Goal: Task Accomplishment & Management: Use online tool/utility

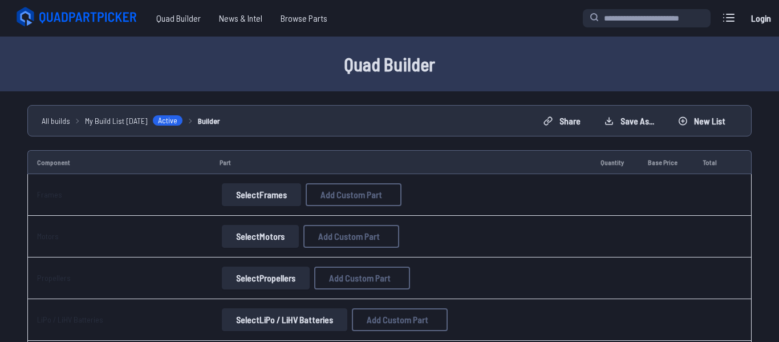
click at [748, 16] on link "Login" at bounding box center [760, 18] width 27 height 23
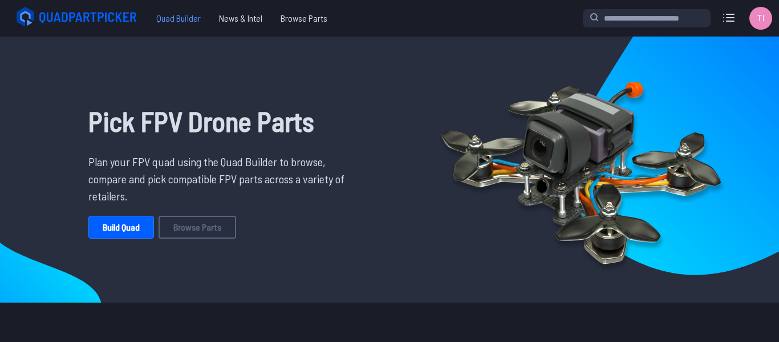
click at [201, 18] on span "Quad Builder" at bounding box center [178, 18] width 63 height 23
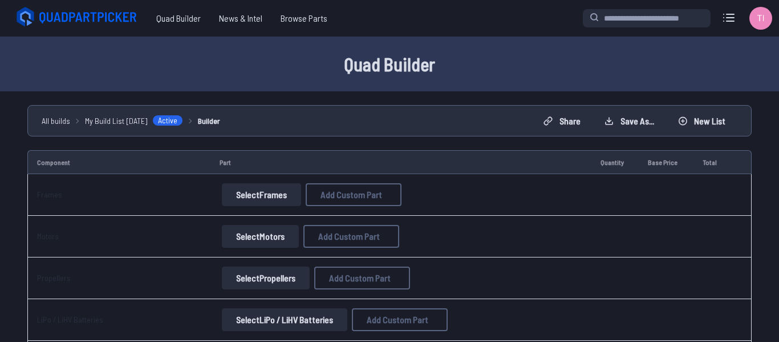
click at [735, 21] on icon at bounding box center [729, 18] width 18 height 18
click at [478, 59] on label "close sidebar" at bounding box center [389, 171] width 779 height 342
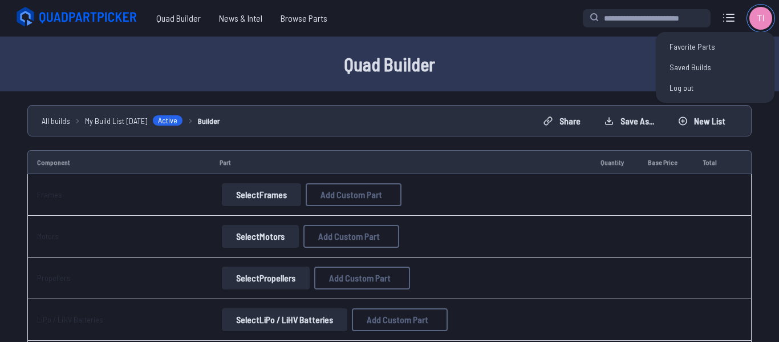
click at [761, 21] on img at bounding box center [760, 18] width 23 height 23
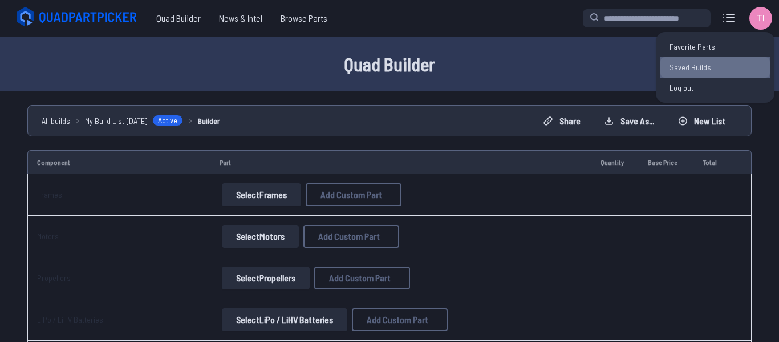
click at [713, 68] on link "Saved Builds" at bounding box center [714, 67] width 109 height 21
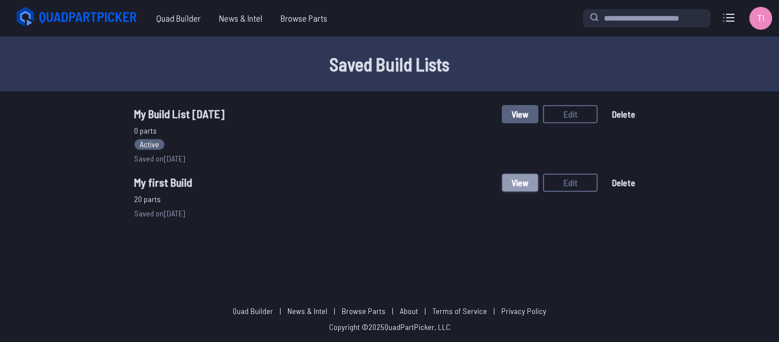
click at [521, 181] on button "View" at bounding box center [520, 182] width 36 height 18
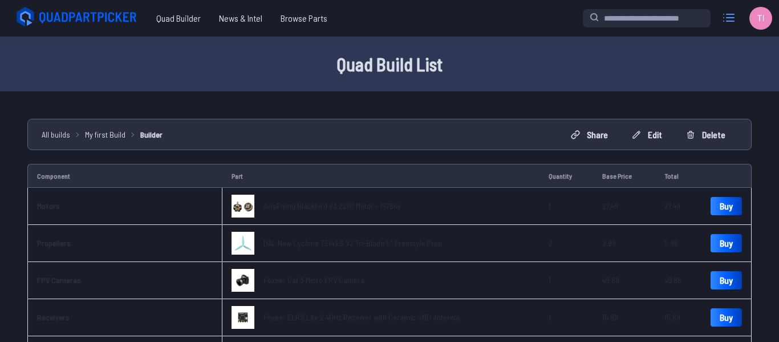
click at [727, 16] on icon at bounding box center [729, 18] width 18 height 18
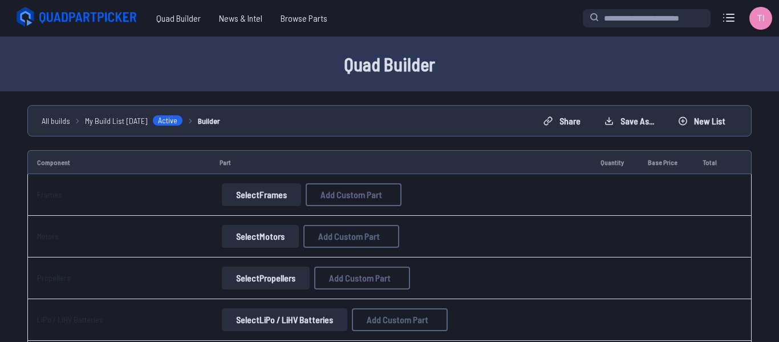
click at [273, 192] on button "Select Frames" at bounding box center [261, 194] width 79 height 23
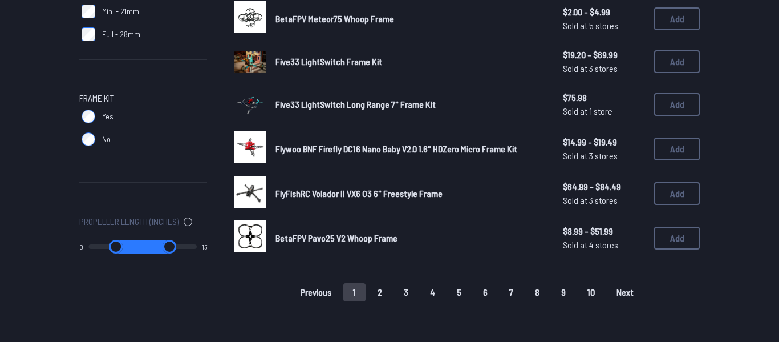
scroll to position [201, 0]
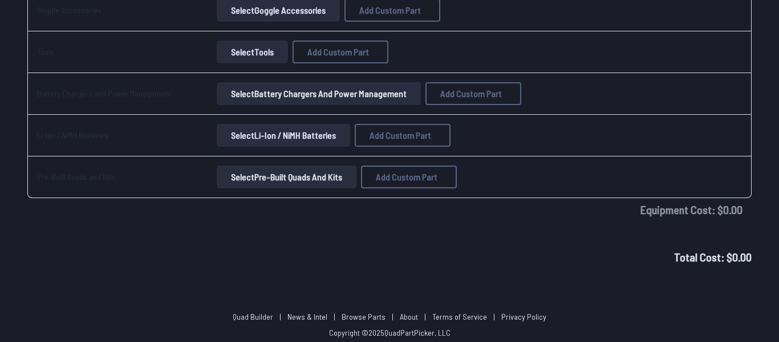
scroll to position [1129, 0]
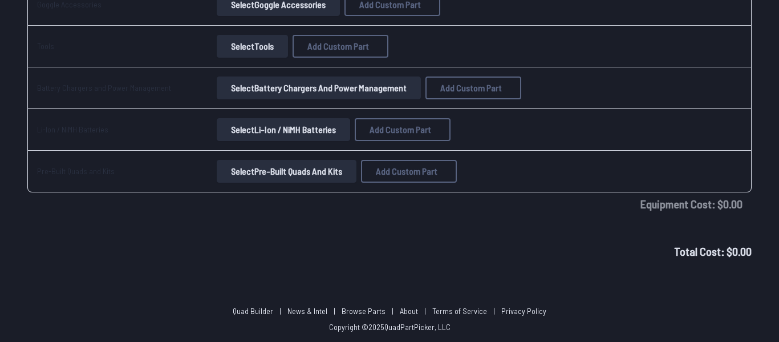
click at [319, 173] on button "Select Pre-Built Quads and Kits" at bounding box center [287, 171] width 140 height 23
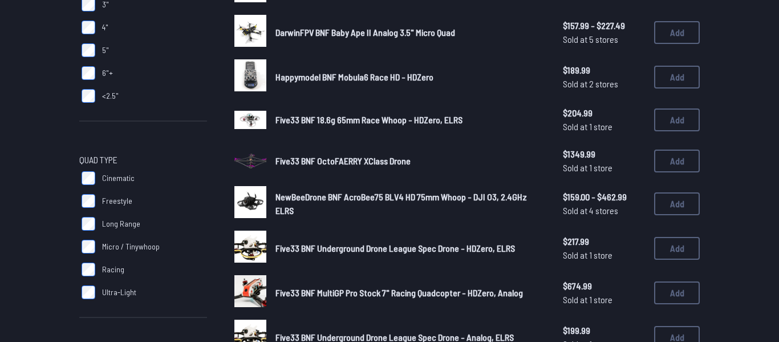
scroll to position [94, 0]
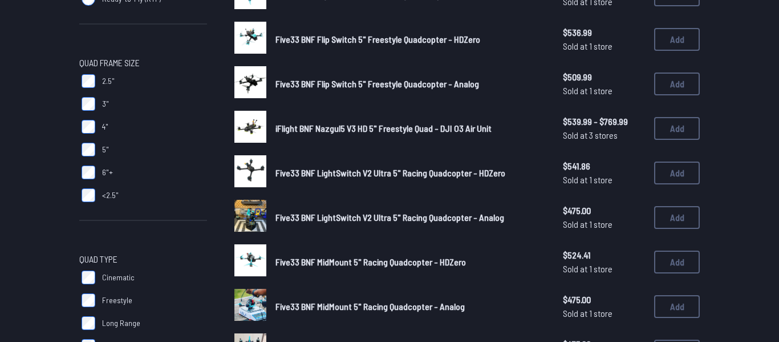
scroll to position [281, 0]
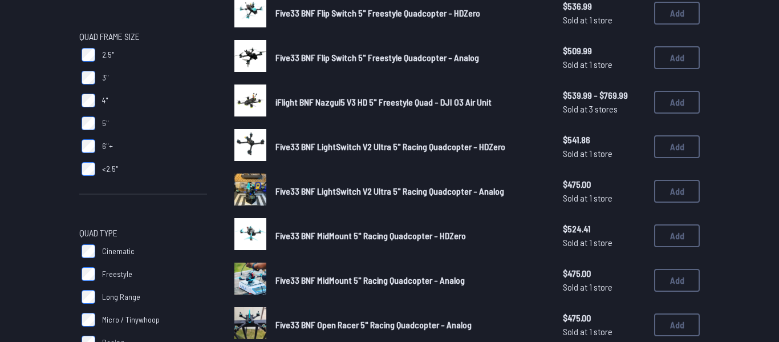
click at [275, 192] on span "Five33 BNF LightSwitch V2 Ultra 5" Racing Quadcopter - Analog" at bounding box center [389, 190] width 229 height 11
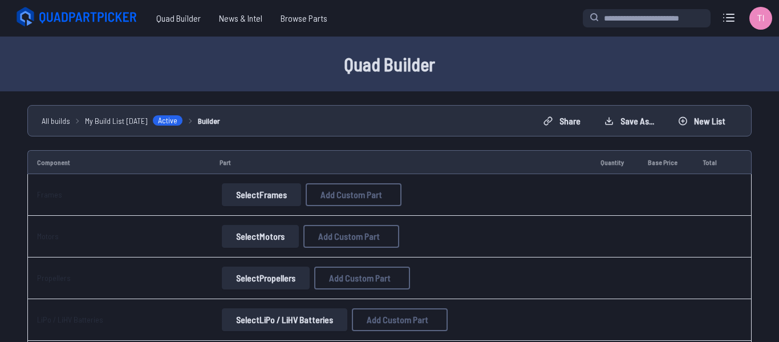
click at [277, 198] on button "Select Frames" at bounding box center [261, 194] width 79 height 23
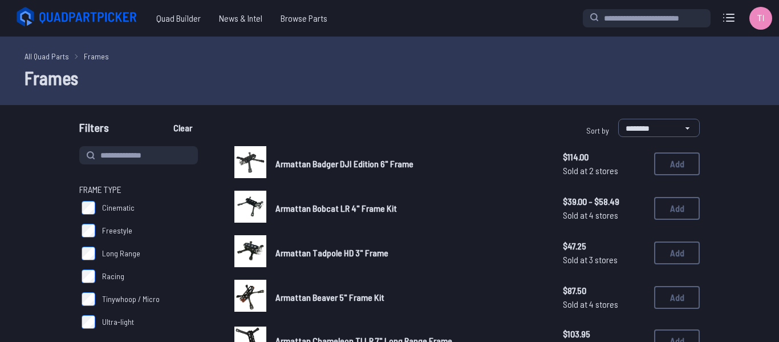
click at [118, 229] on span "Freestyle" at bounding box center [117, 230] width 30 height 11
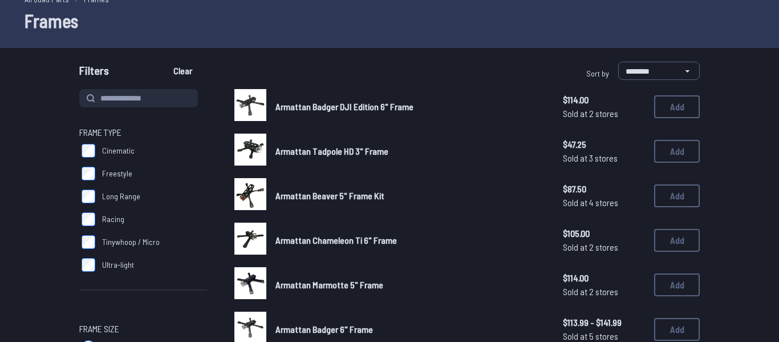
scroll to position [94, 0]
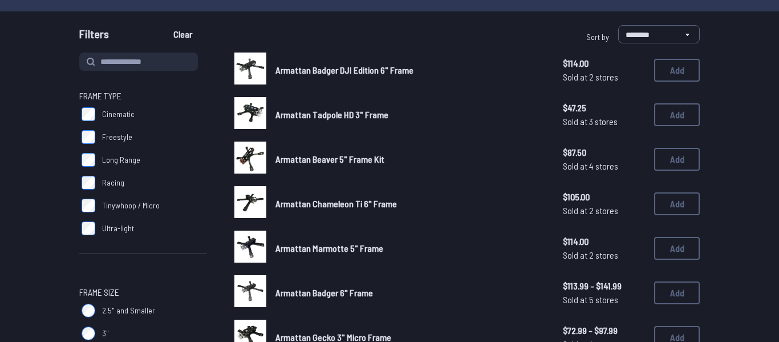
click at [112, 180] on span "Racing" at bounding box center [113, 182] width 22 height 11
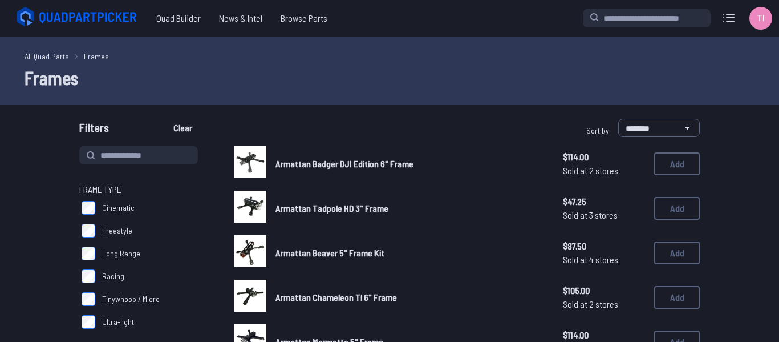
click at [96, 230] on label "Freestyle" at bounding box center [143, 230] width 128 height 23
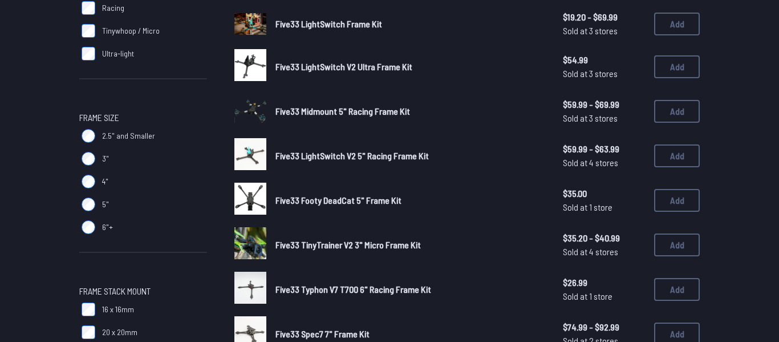
scroll to position [281, 0]
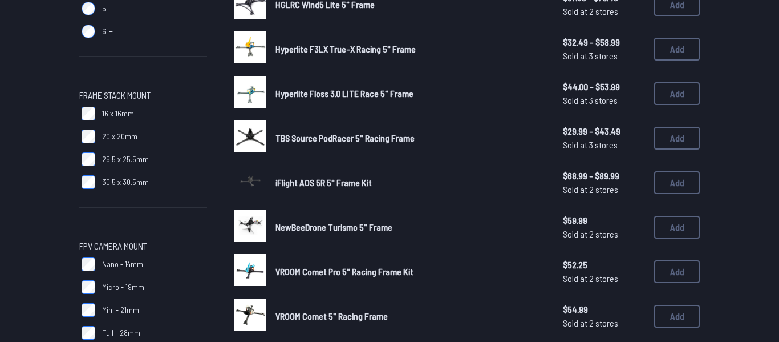
scroll to position [468, 0]
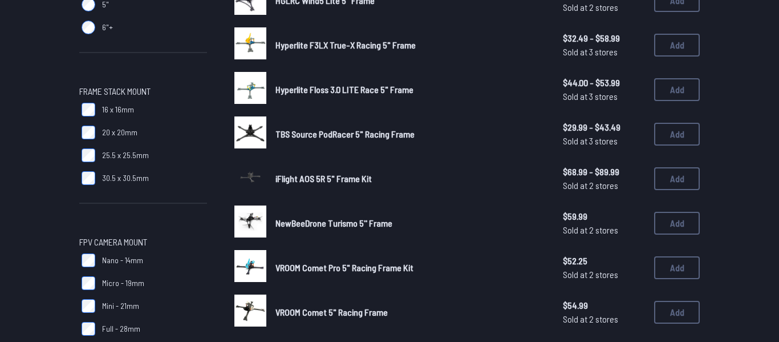
click at [98, 134] on label "20 x 20mm" at bounding box center [143, 132] width 128 height 23
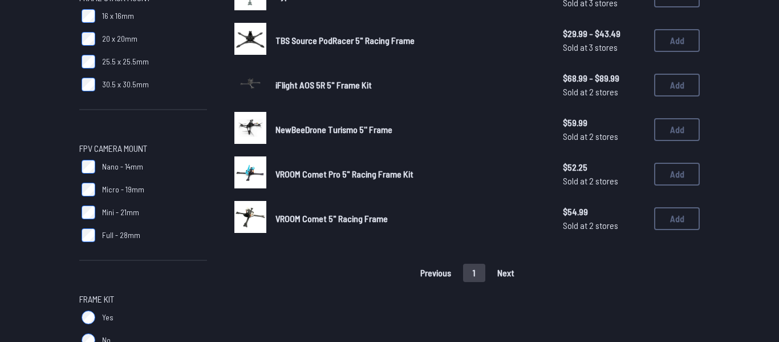
scroll to position [655, 0]
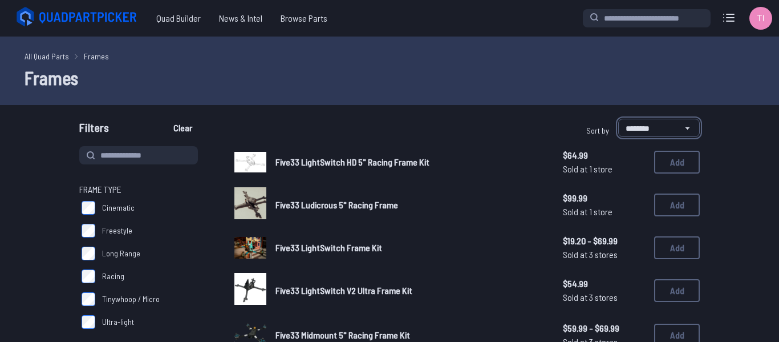
click at [636, 129] on select "**********" at bounding box center [659, 128] width 82 height 18
select select "*********"
click at [618, 119] on select "**********" at bounding box center [659, 128] width 82 height 18
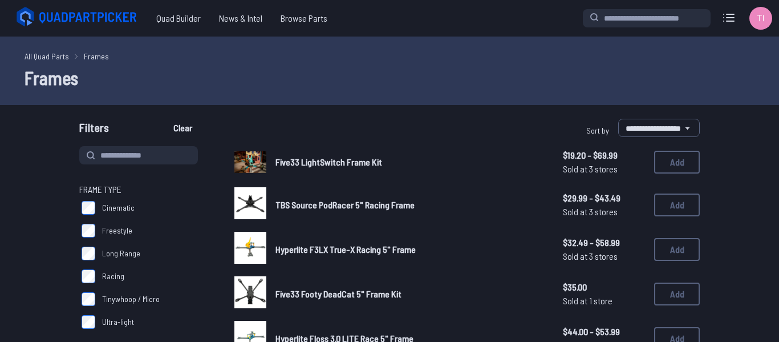
click at [334, 164] on span "Five33 LightSwitch Frame Kit" at bounding box center [328, 161] width 107 height 11
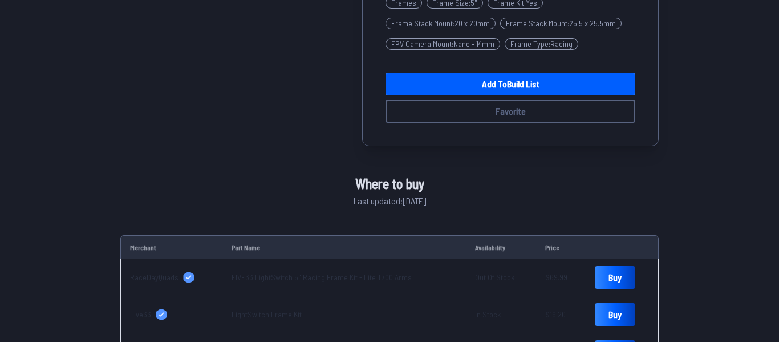
scroll to position [374, 0]
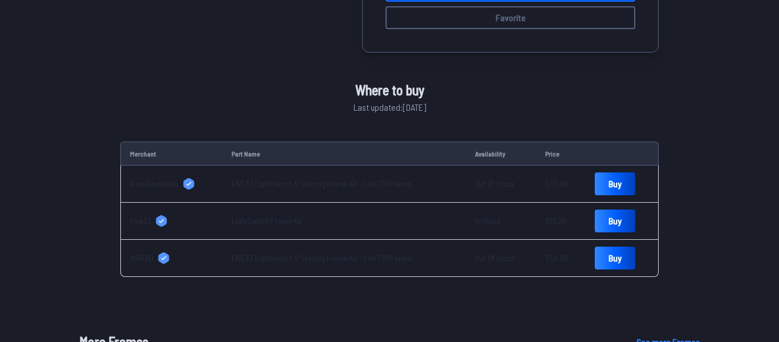
click at [262, 223] on link "LightSwitch Frame Kit" at bounding box center [266, 221] width 70 height 10
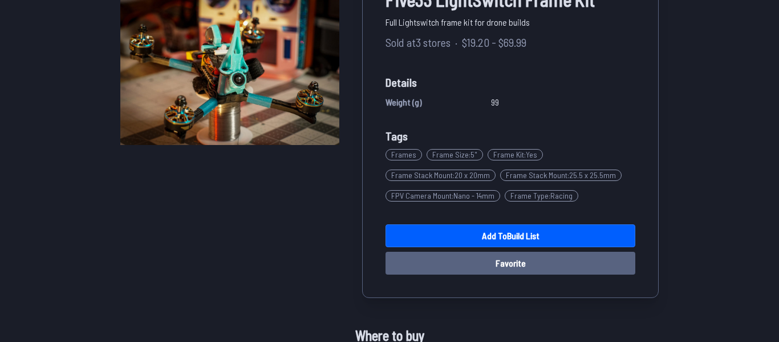
scroll to position [94, 0]
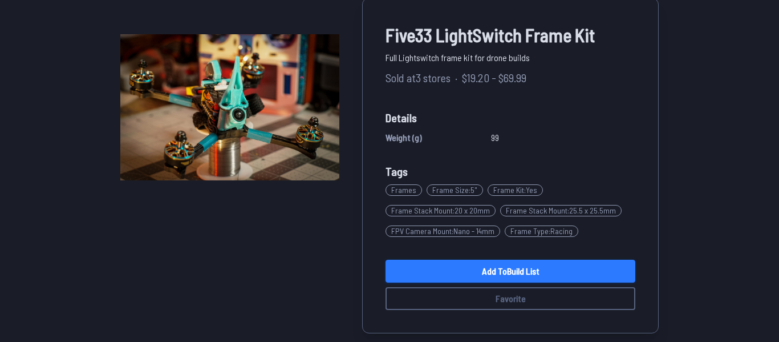
click at [503, 271] on link "Add to Build List" at bounding box center [510, 270] width 250 height 23
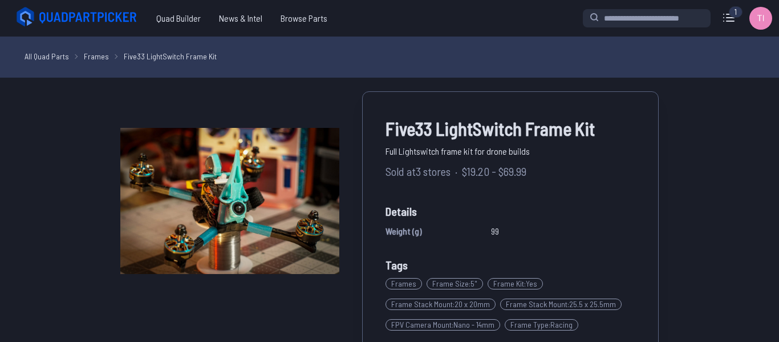
scroll to position [94, 0]
select select "*********"
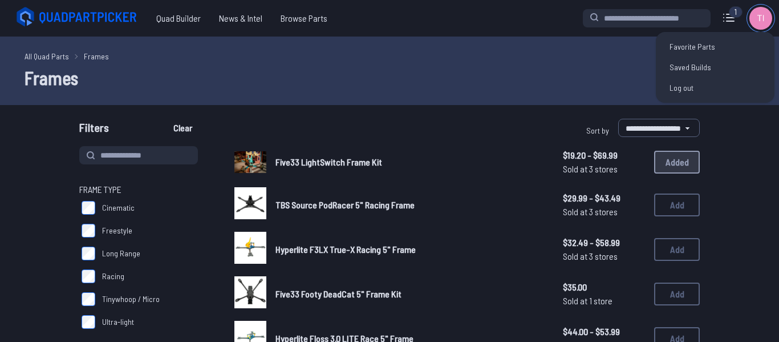
click at [753, 20] on img at bounding box center [760, 18] width 23 height 23
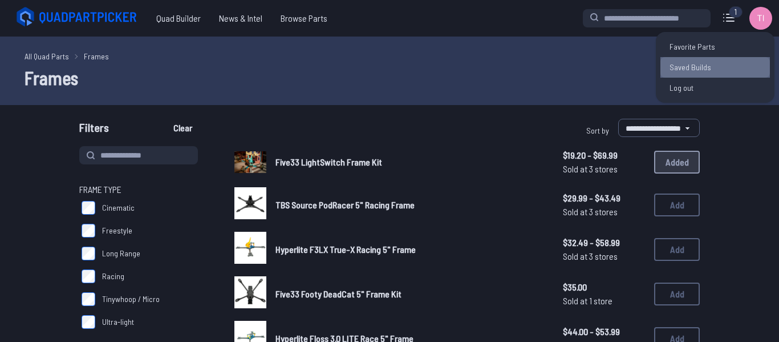
click at [708, 62] on link "Saved Builds" at bounding box center [714, 67] width 109 height 21
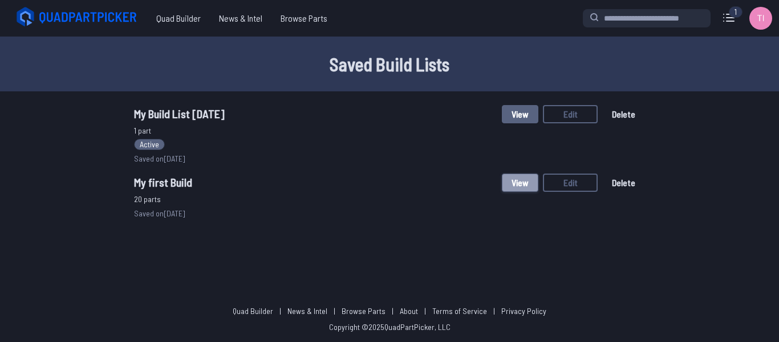
click at [523, 179] on button "View" at bounding box center [520, 182] width 36 height 18
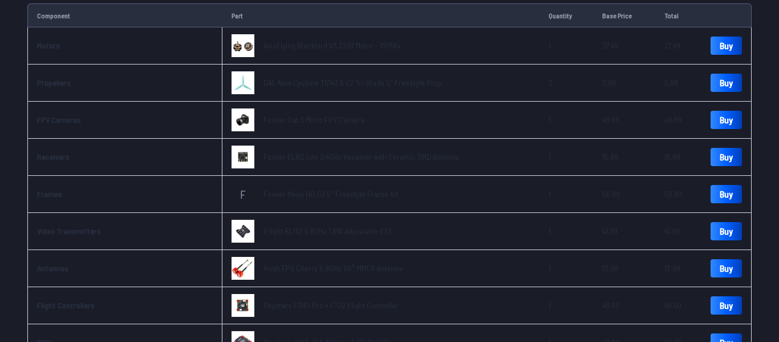
scroll to position [187, 0]
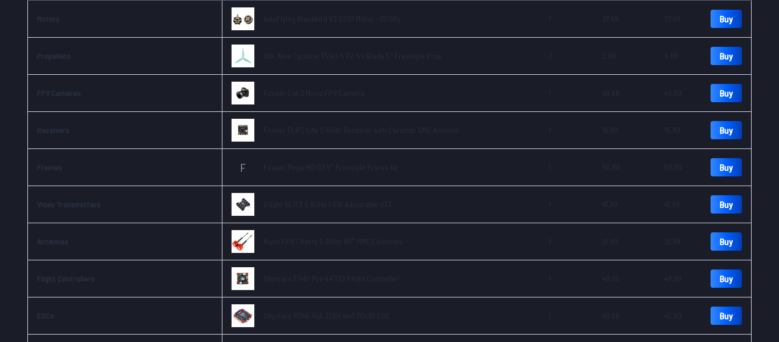
click at [304, 165] on span "Foxeer Mega HD O3 5" Freestyle Frame Kit" at bounding box center [330, 167] width 135 height 10
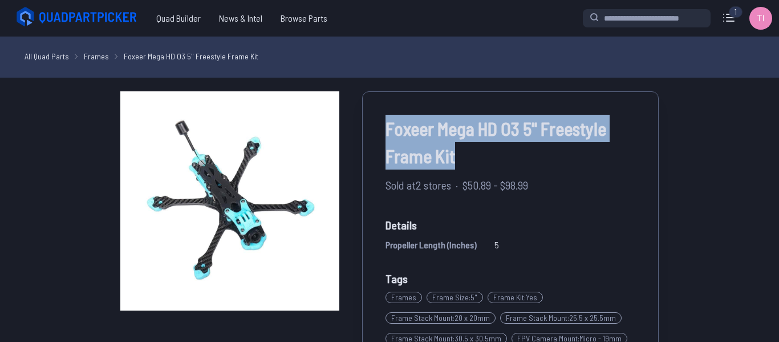
drag, startPoint x: 385, startPoint y: 129, endPoint x: 456, endPoint y: 170, distance: 81.5
click at [456, 170] on div "Foxeer Mega HD O3 5" Freestyle Frame Kit" at bounding box center [510, 143] width 250 height 57
copy span "Foxeer Mega HD O3 5" Freestyle Frame Kit"
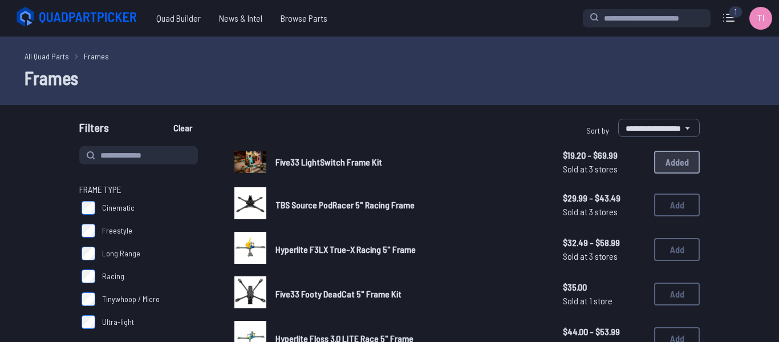
select select "*********"
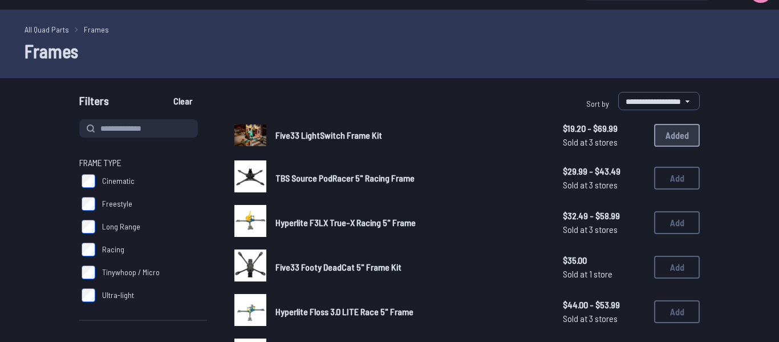
scroll to position [94, 0]
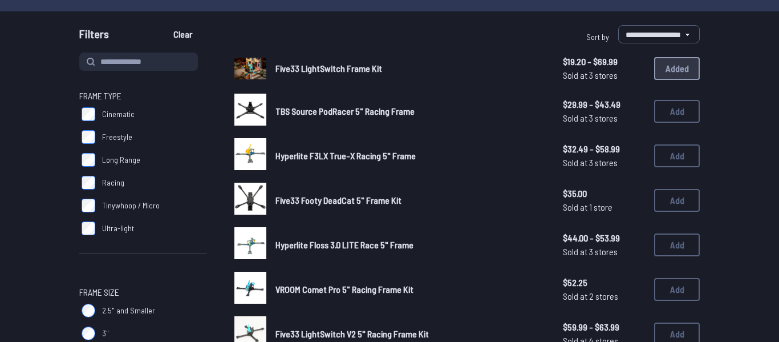
click at [123, 139] on span "Freestyle" at bounding box center [117, 136] width 30 height 11
click at [103, 183] on span "Racing" at bounding box center [113, 182] width 22 height 11
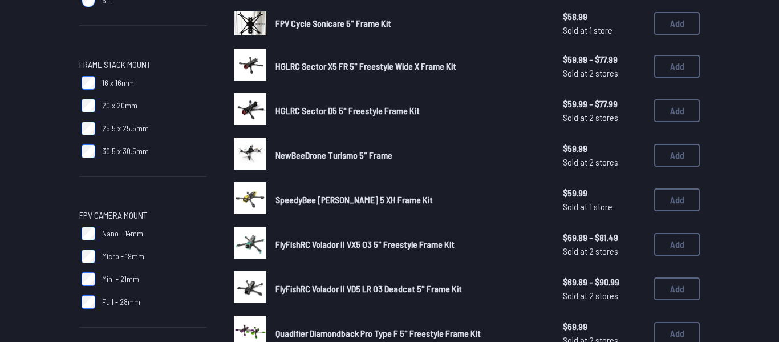
scroll to position [468, 0]
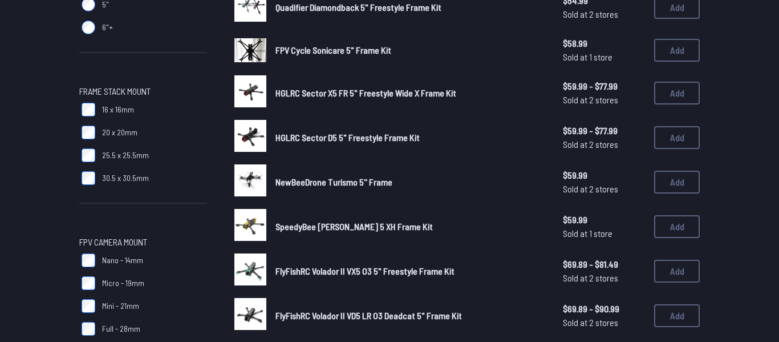
click at [82, 140] on label "20 x 20mm" at bounding box center [143, 132] width 128 height 23
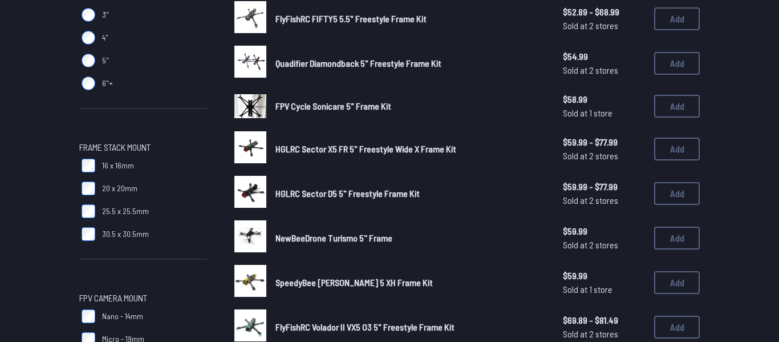
scroll to position [374, 0]
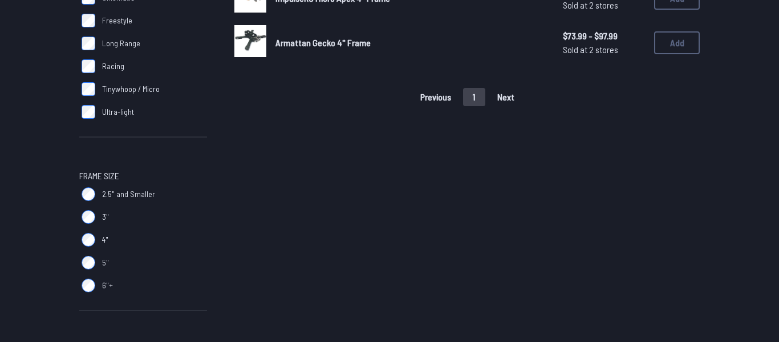
scroll to position [281, 0]
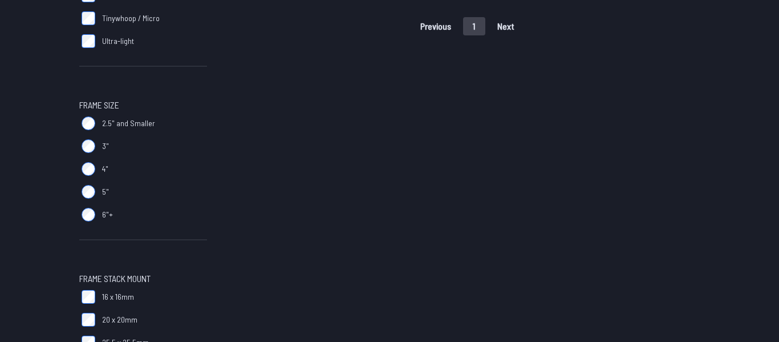
click at [88, 221] on label "6"+" at bounding box center [143, 214] width 128 height 23
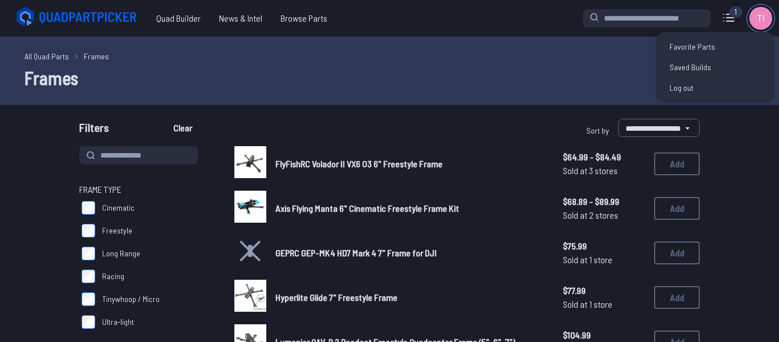
click at [758, 19] on img at bounding box center [760, 18] width 23 height 23
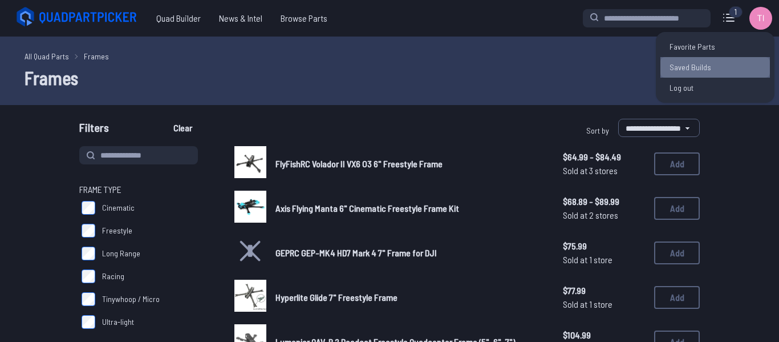
click at [702, 60] on link "Saved Builds" at bounding box center [714, 67] width 109 height 21
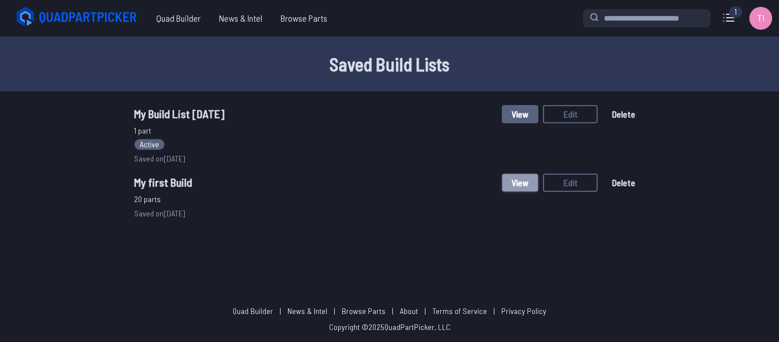
click at [530, 186] on button "View" at bounding box center [520, 182] width 36 height 18
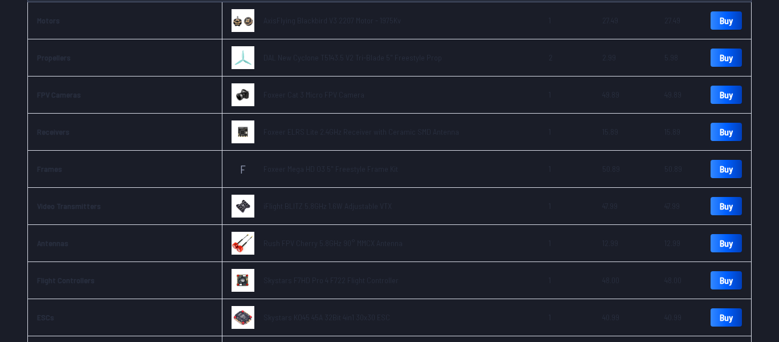
scroll to position [187, 0]
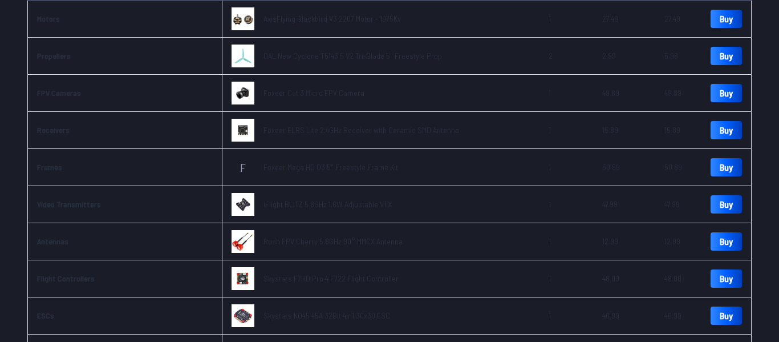
click at [286, 168] on span "Foxeer Mega HD O3 5" Freestyle Frame Kit" at bounding box center [330, 167] width 135 height 10
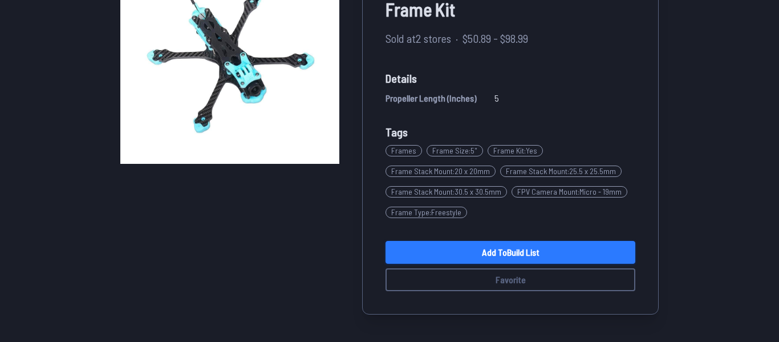
scroll to position [187, 0]
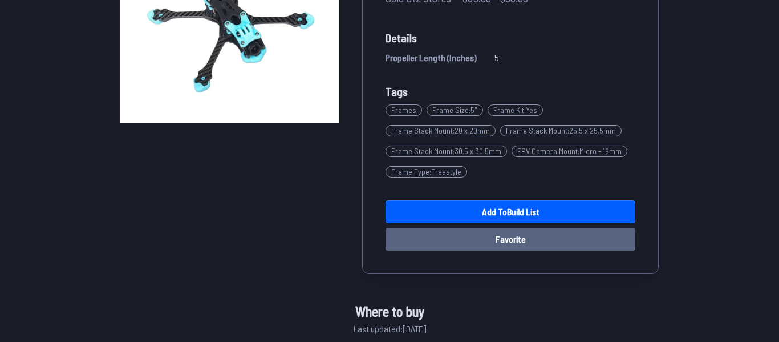
click at [478, 237] on button "Favorite" at bounding box center [510, 238] width 250 height 23
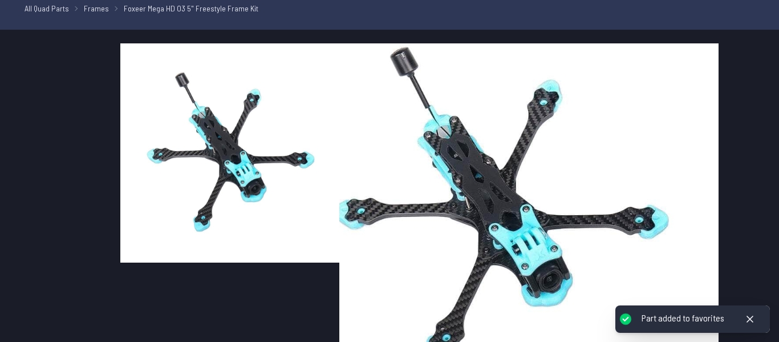
scroll to position [0, 0]
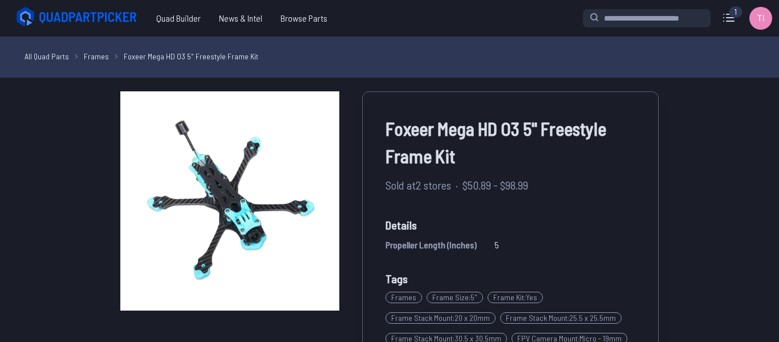
scroll to position [187, 0]
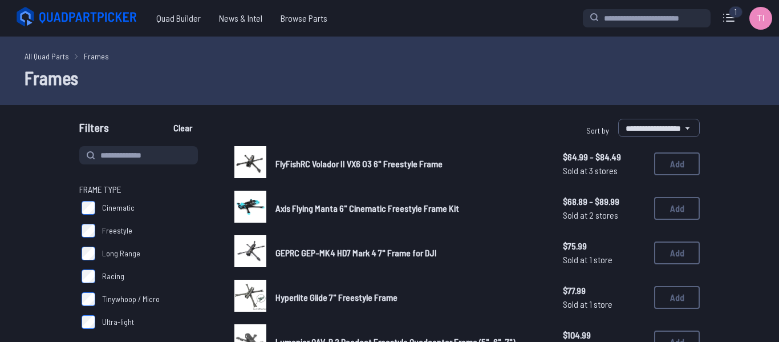
select select "*********"
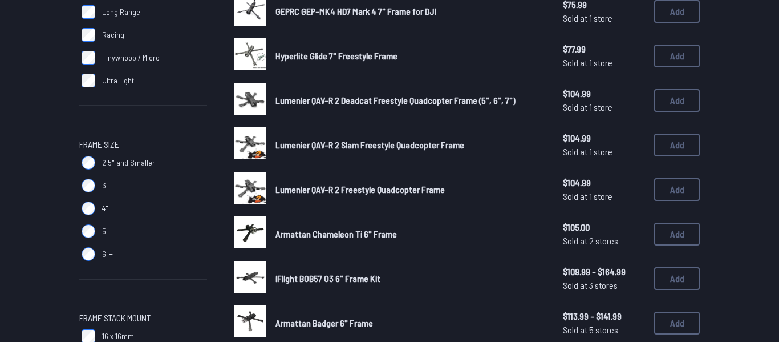
scroll to position [281, 0]
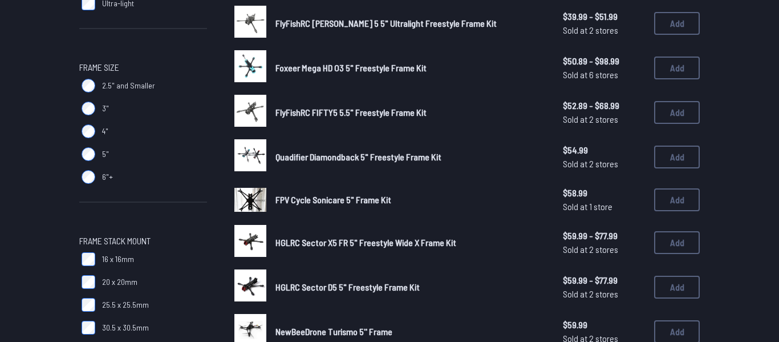
scroll to position [281, 0]
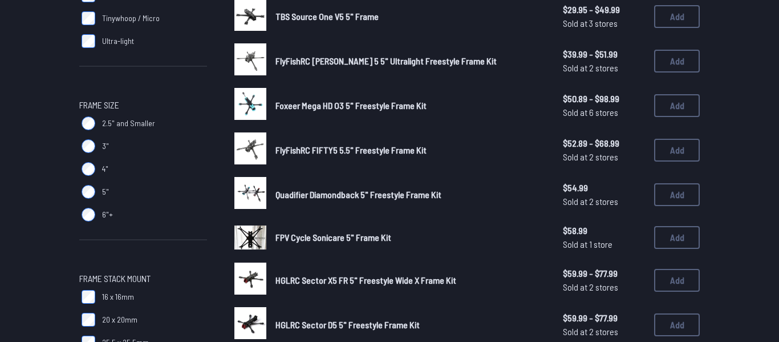
click at [300, 107] on span "Foxeer Mega HD O3 5" Freestyle Frame Kit" at bounding box center [350, 105] width 151 height 11
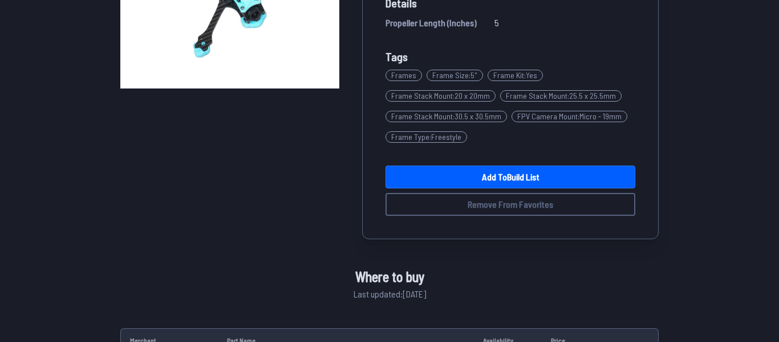
scroll to position [187, 0]
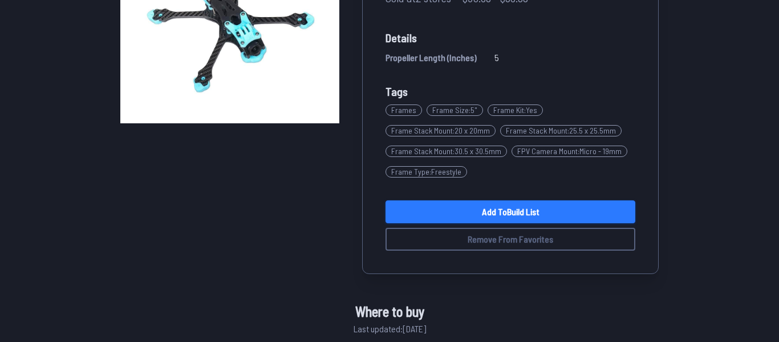
click at [441, 212] on link "Add to Build List" at bounding box center [510, 211] width 250 height 23
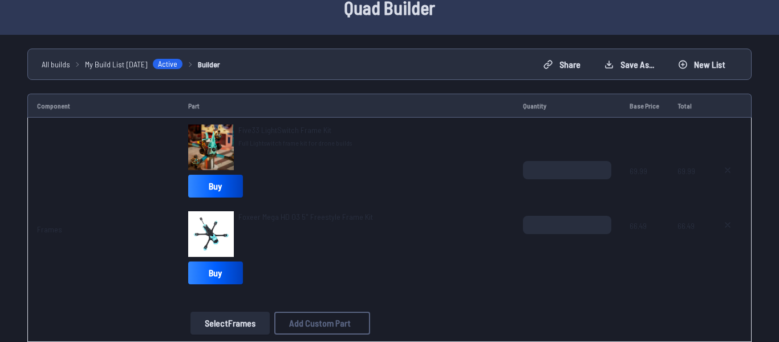
scroll to position [94, 0]
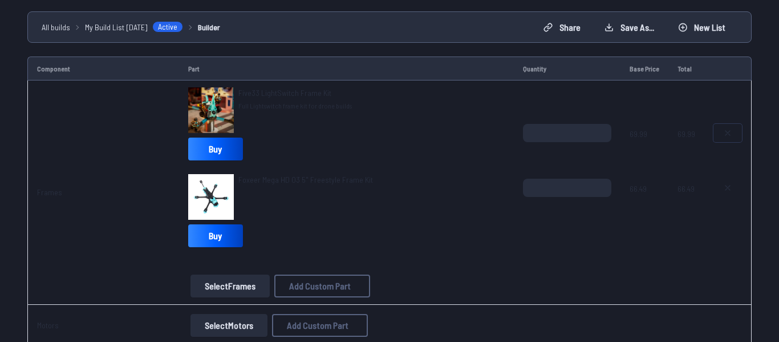
click at [731, 135] on icon at bounding box center [727, 132] width 9 height 9
type textarea "**********"
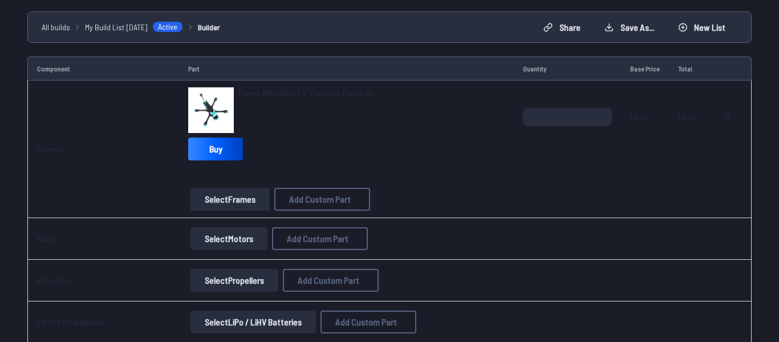
click at [220, 239] on button "Select Motors" at bounding box center [228, 238] width 77 height 23
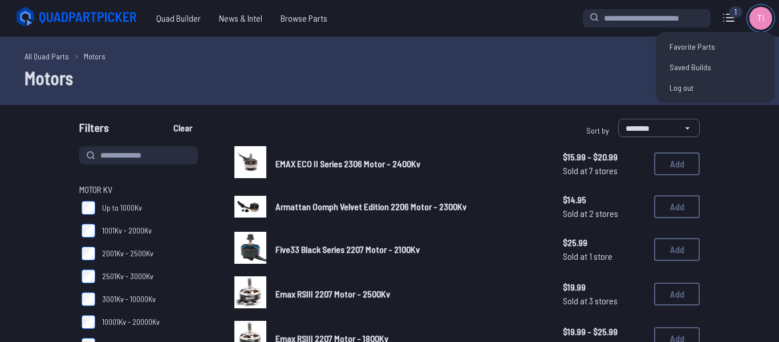
click at [753, 18] on img at bounding box center [760, 18] width 23 height 23
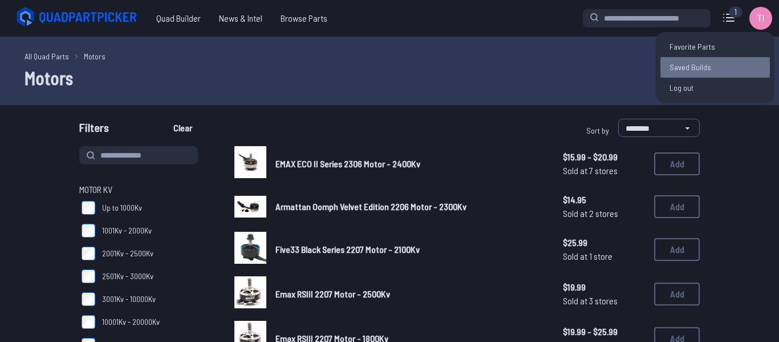
click at [713, 71] on link "Saved Builds" at bounding box center [714, 67] width 109 height 21
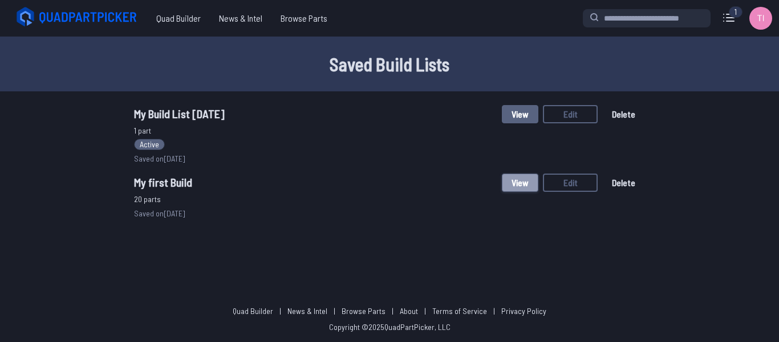
click at [525, 185] on button "View" at bounding box center [520, 182] width 36 height 18
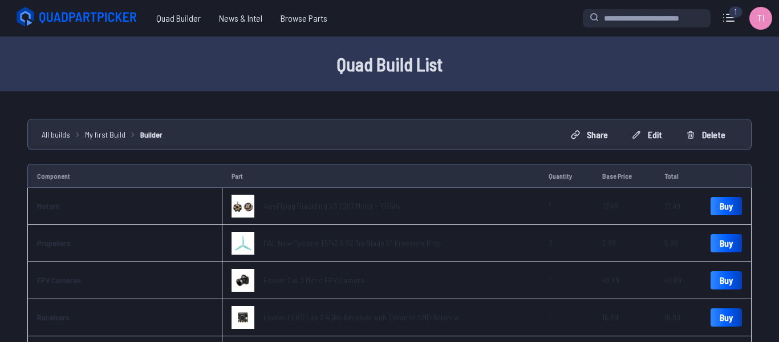
click at [322, 208] on span "AxisFlying Blackbird V3 2207 Motor - 1975Kv" at bounding box center [331, 206] width 137 height 10
click at [294, 209] on span "AxisFlying Blackbird V3 2207 Motor - 1975Kv" at bounding box center [331, 206] width 137 height 10
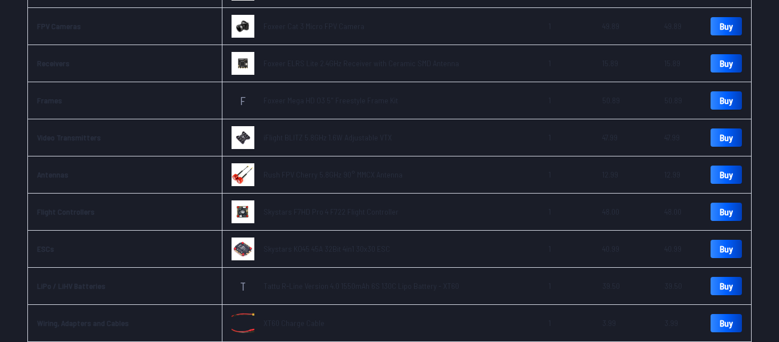
scroll to position [281, 0]
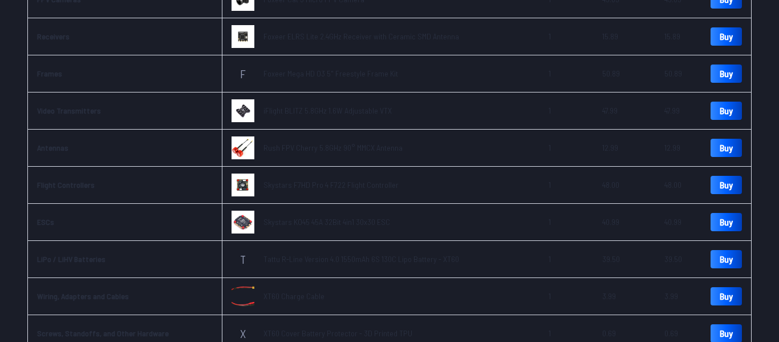
click at [303, 78] on link "Foxeer Mega HD O3 5" Freestyle Frame Kit" at bounding box center [330, 73] width 135 height 11
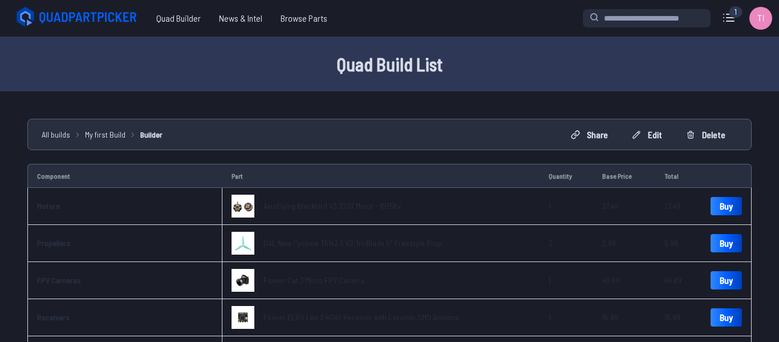
click at [299, 210] on link "AxisFlying Blackbird V3 2207 Motor - 1975Kv" at bounding box center [331, 205] width 137 height 11
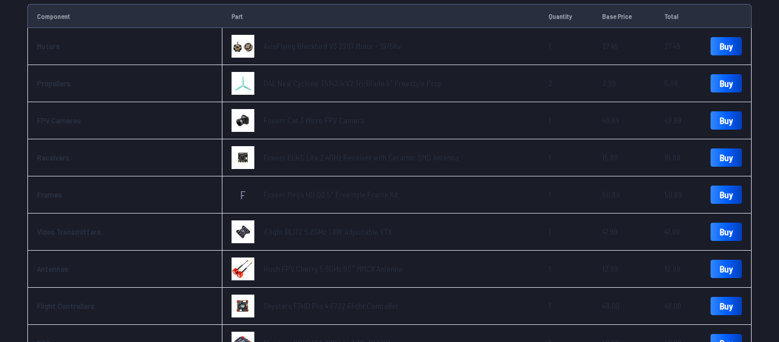
scroll to position [187, 0]
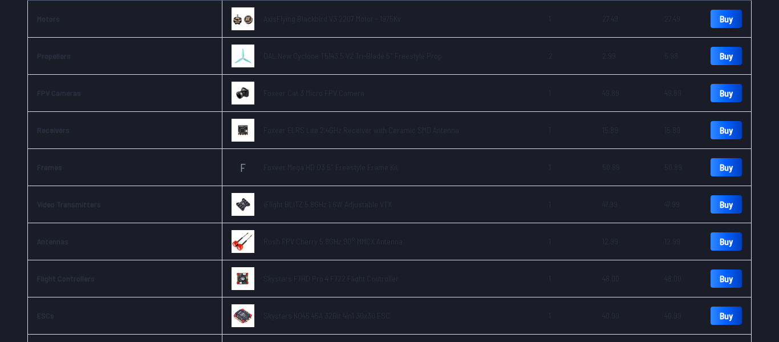
click at [335, 170] on span "Foxeer Mega HD O3 5" Freestyle Frame Kit" at bounding box center [330, 167] width 135 height 10
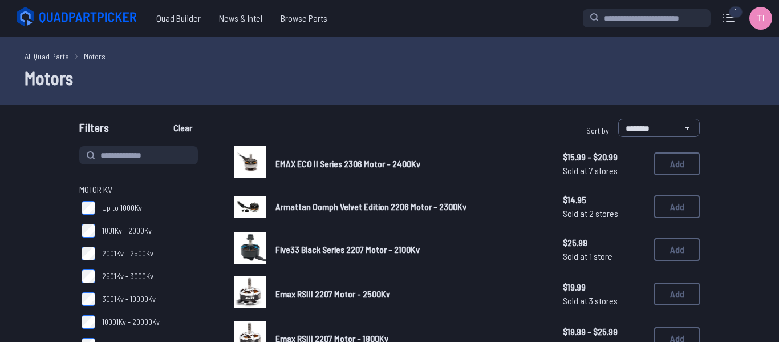
click at [292, 88] on h1 "Motors" at bounding box center [390, 77] width 730 height 27
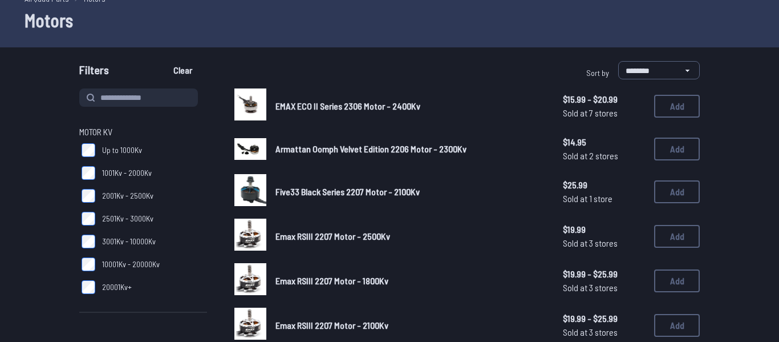
scroll to position [94, 0]
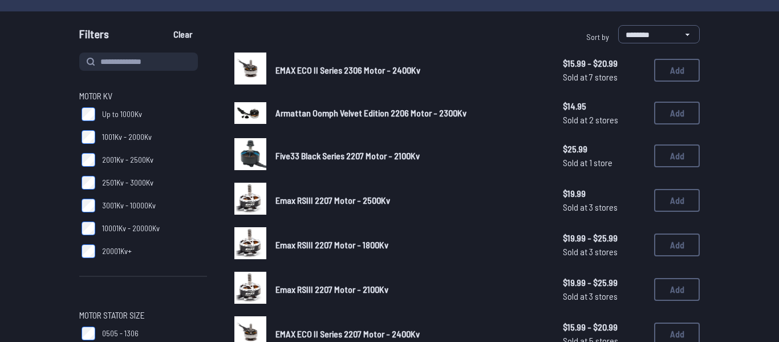
click at [150, 138] on span "1001Kv - 2000Kv" at bounding box center [127, 136] width 50 height 11
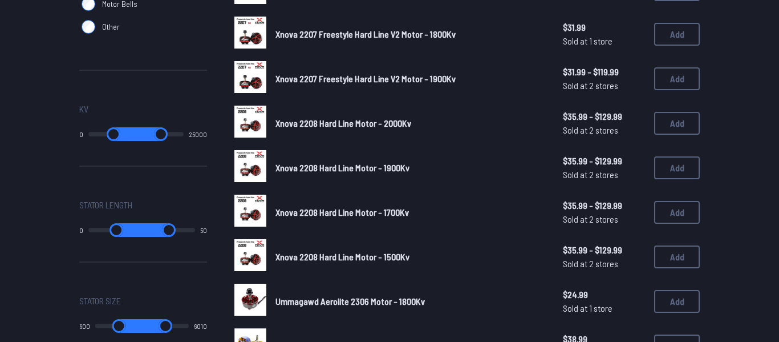
scroll to position [655, 0]
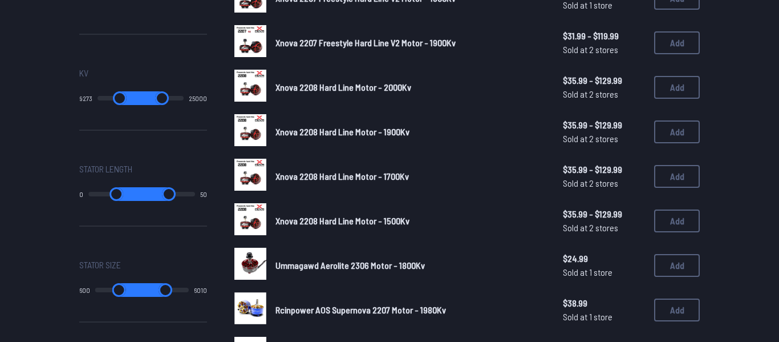
drag, startPoint x: 95, startPoint y: 101, endPoint x: 128, endPoint y: 107, distance: 33.7
type input "****"
click at [128, 105] on input "range" at bounding box center [119, 98] width 44 height 14
type input "****"
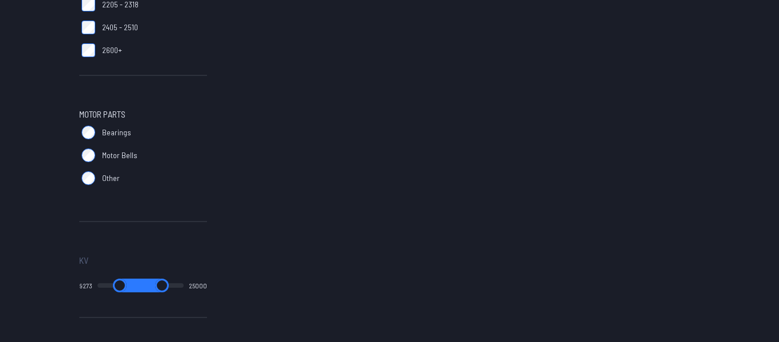
scroll to position [561, 0]
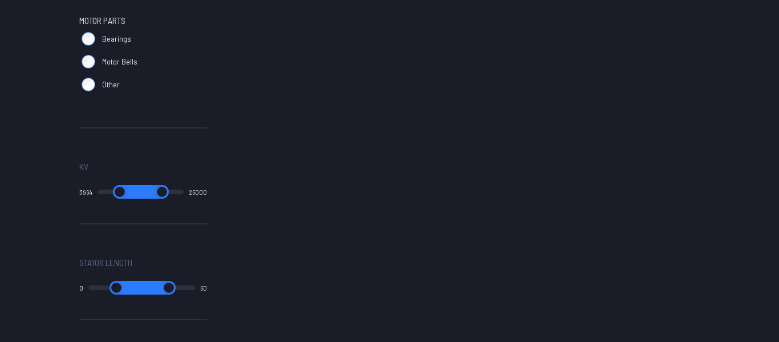
drag, startPoint x: 129, startPoint y: 193, endPoint x: 114, endPoint y: 206, distance: 20.2
type input "****"
click at [114, 198] on input "range" at bounding box center [119, 192] width 44 height 14
type input "****"
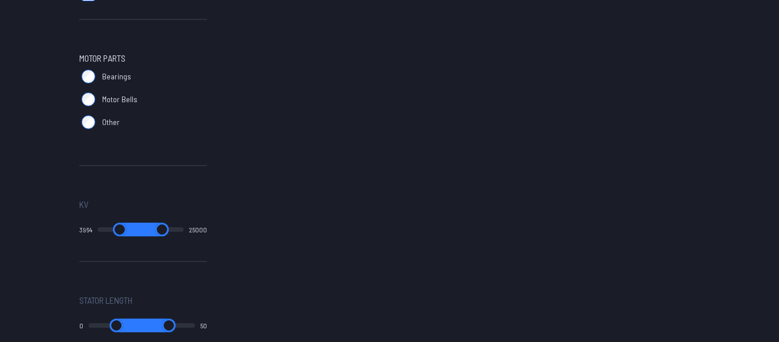
scroll to position [561, 0]
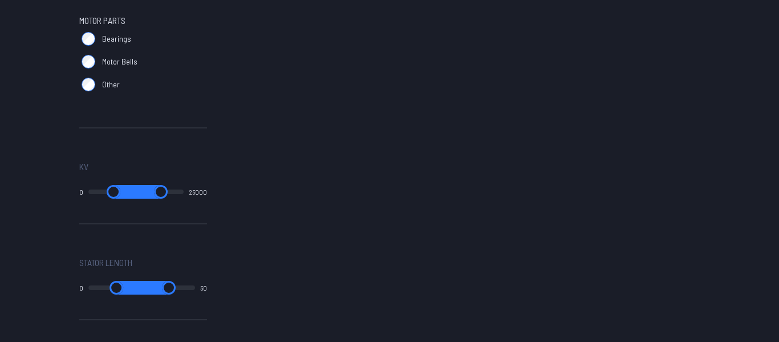
drag, startPoint x: 119, startPoint y: 189, endPoint x: 102, endPoint y: 219, distance: 33.9
type input "*"
click at [102, 198] on input "range" at bounding box center [113, 192] width 50 height 14
type input "*"
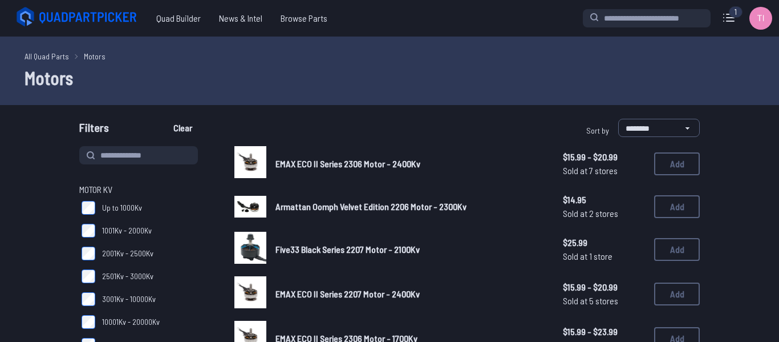
drag, startPoint x: 91, startPoint y: 192, endPoint x: 115, endPoint y: 192, distance: 24.5
type input "****"
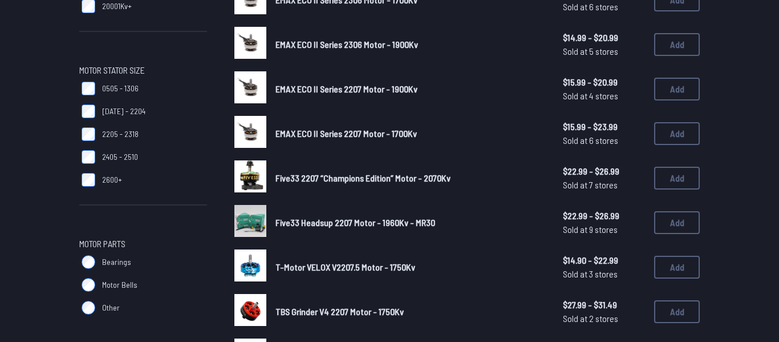
scroll to position [374, 0]
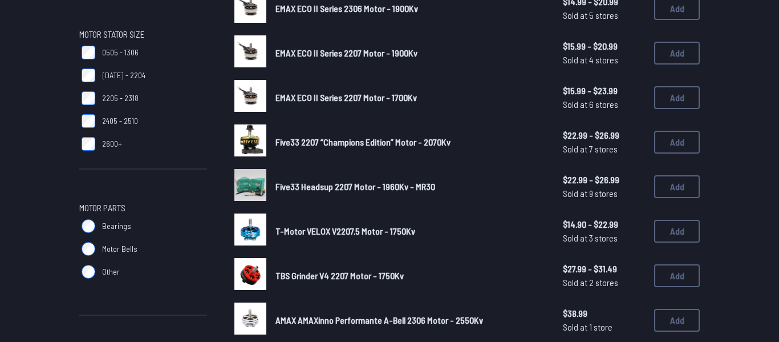
type input "****"
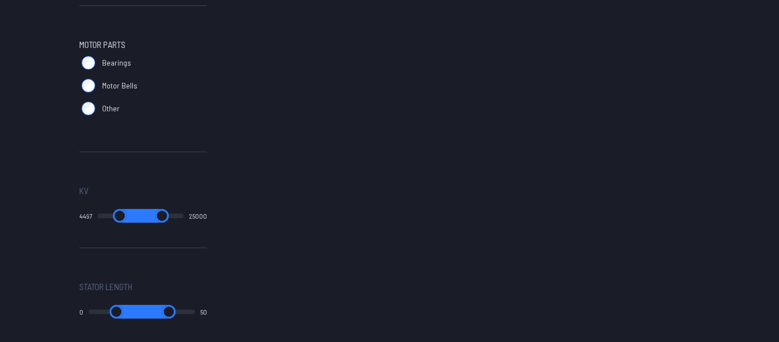
scroll to position [561, 0]
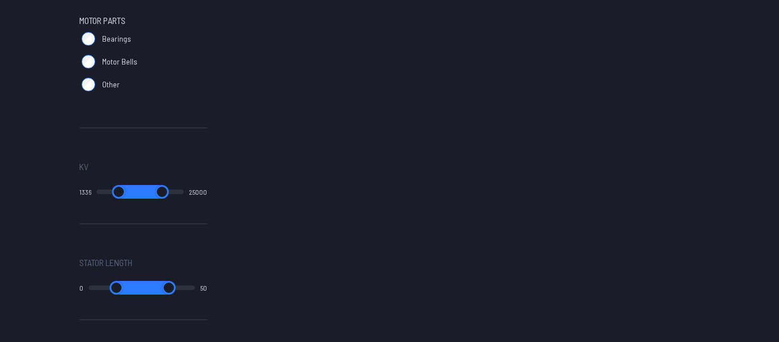
drag, startPoint x: 113, startPoint y: 189, endPoint x: 103, endPoint y: 213, distance: 25.5
type input "****"
click at [103, 198] on input "range" at bounding box center [118, 192] width 45 height 14
type input "****"
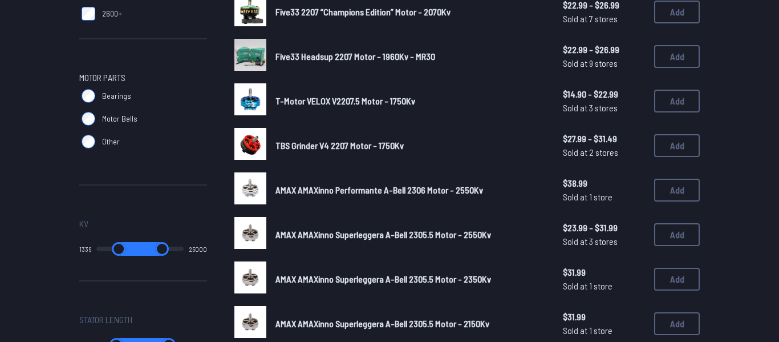
scroll to position [468, 0]
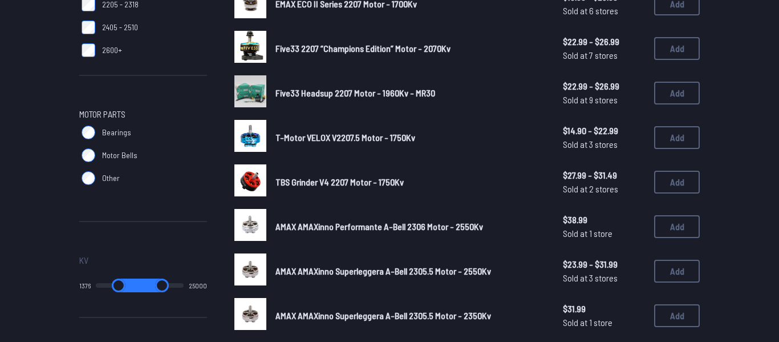
type input "****"
click at [107, 291] on input "range" at bounding box center [119, 285] width 46 height 14
type input "****"
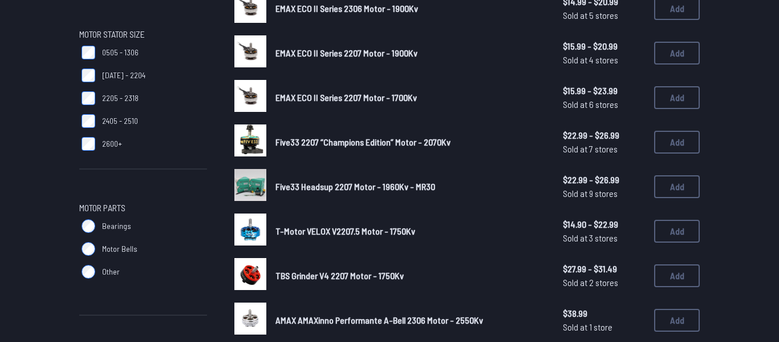
scroll to position [468, 0]
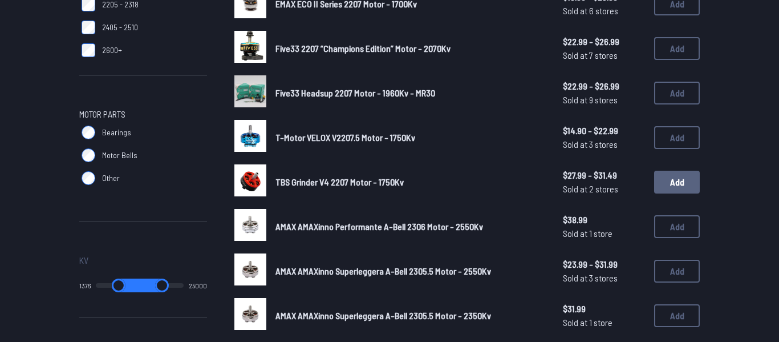
click at [675, 189] on button "Add" at bounding box center [677, 181] width 46 height 23
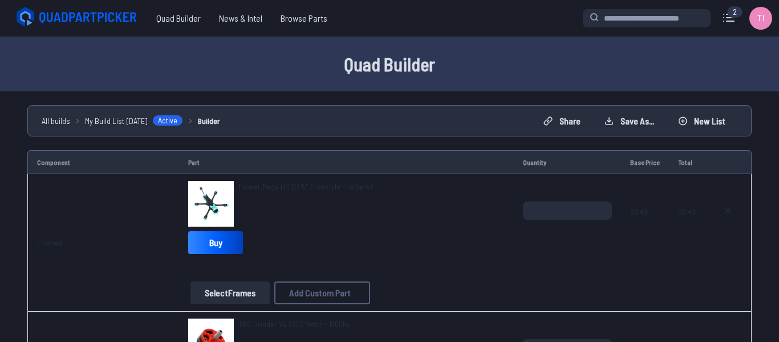
click at [257, 189] on span "Foxeer Mega HD O3 5" Freestyle Frame Kit" at bounding box center [305, 186] width 135 height 10
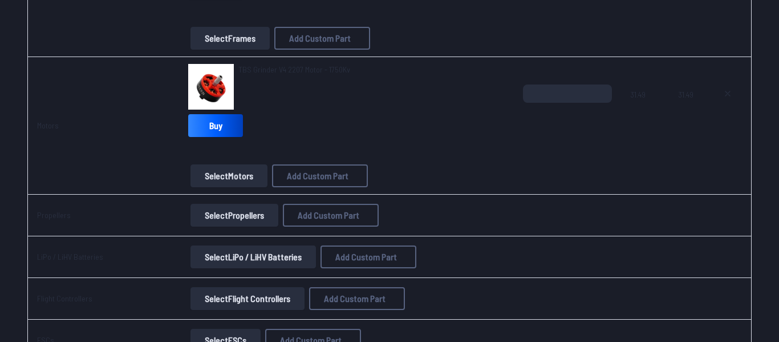
scroll to position [281, 0]
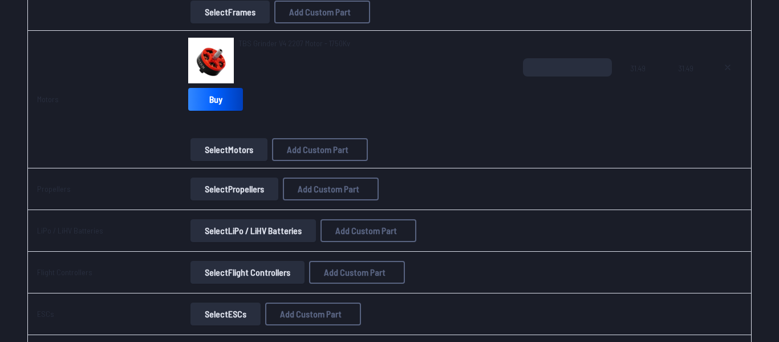
click at [239, 189] on button "Select Propellers" at bounding box center [234, 188] width 88 height 23
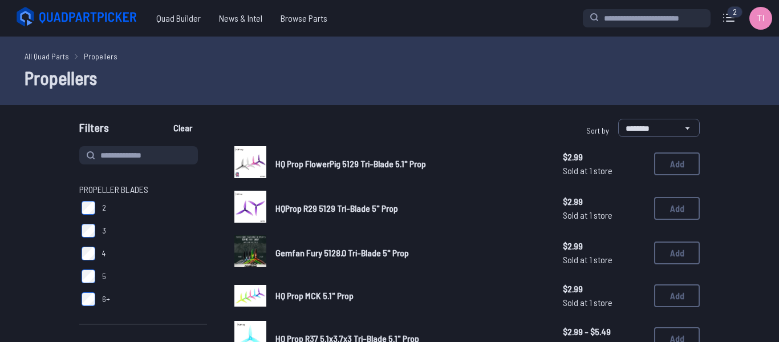
scroll to position [94, 0]
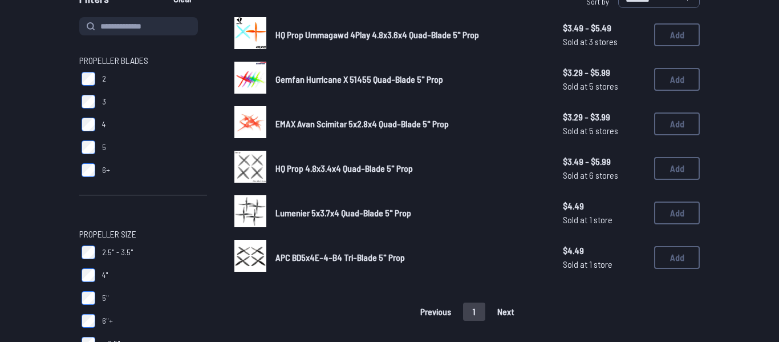
scroll to position [94, 0]
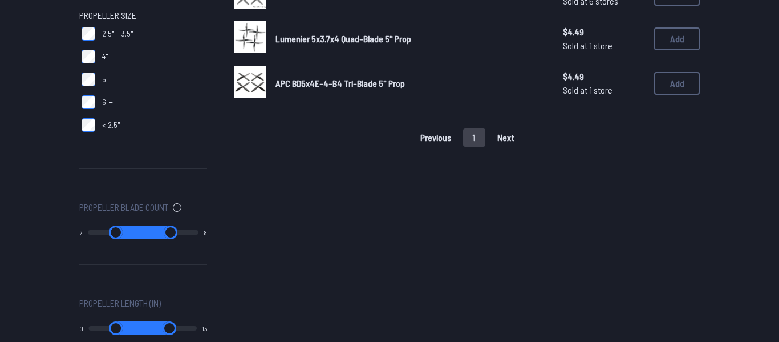
scroll to position [374, 0]
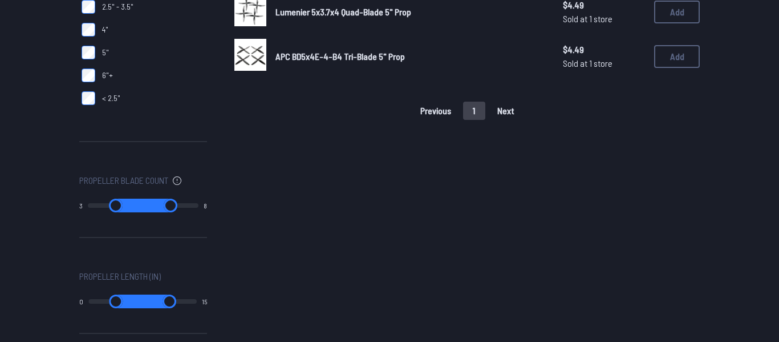
drag, startPoint x: 95, startPoint y: 205, endPoint x: 109, endPoint y: 209, distance: 15.0
type input "*"
click at [109, 209] on input "range" at bounding box center [116, 205] width 56 height 14
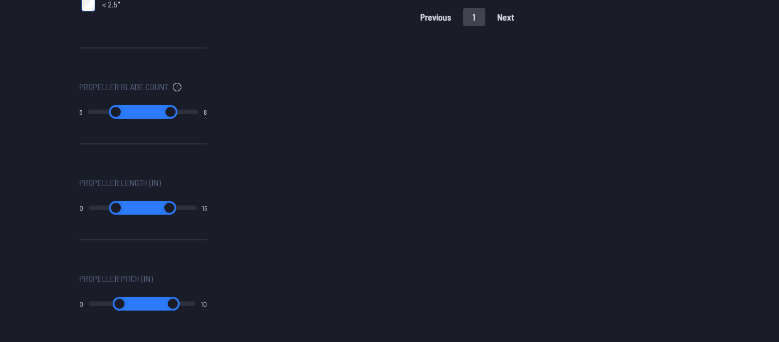
type input "*"
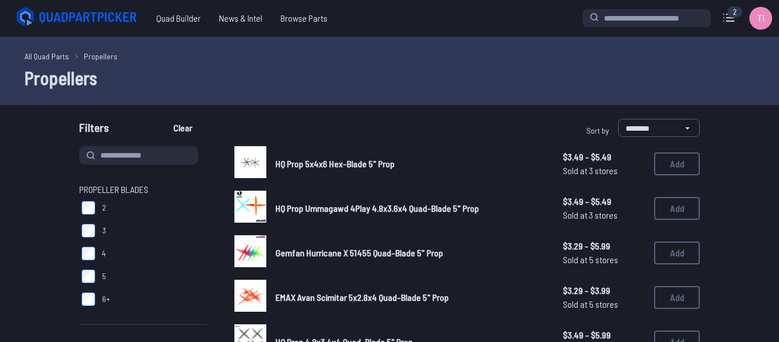
click at [96, 206] on label "2" at bounding box center [143, 207] width 128 height 23
click at [97, 204] on label "2" at bounding box center [143, 207] width 128 height 23
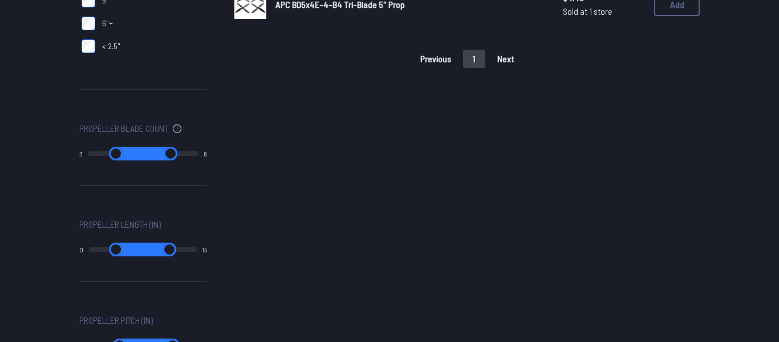
scroll to position [468, 0]
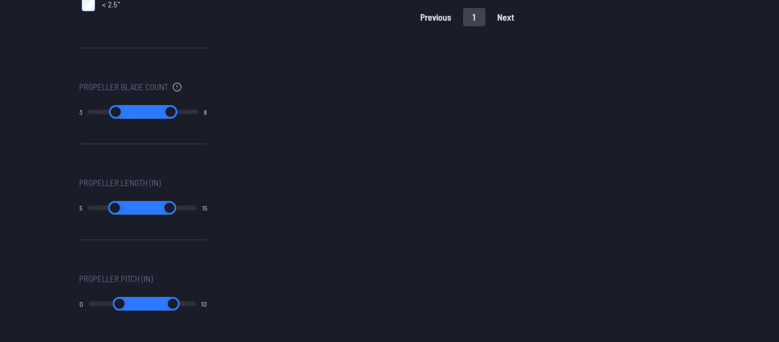
drag, startPoint x: 95, startPoint y: 205, endPoint x: 123, endPoint y: 217, distance: 30.4
type input "*"
click at [123, 214] on input "range" at bounding box center [114, 208] width 55 height 14
type input "*"
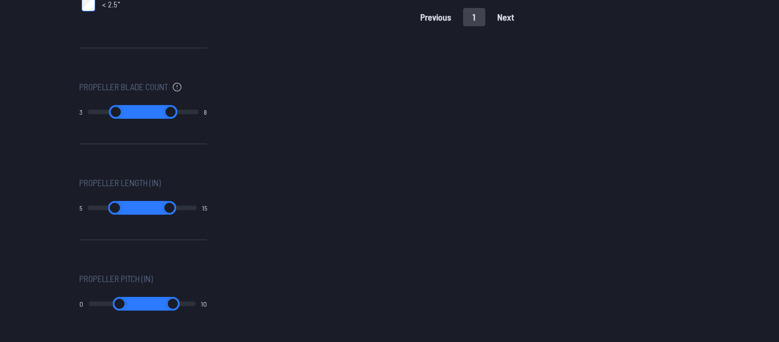
type input "*"
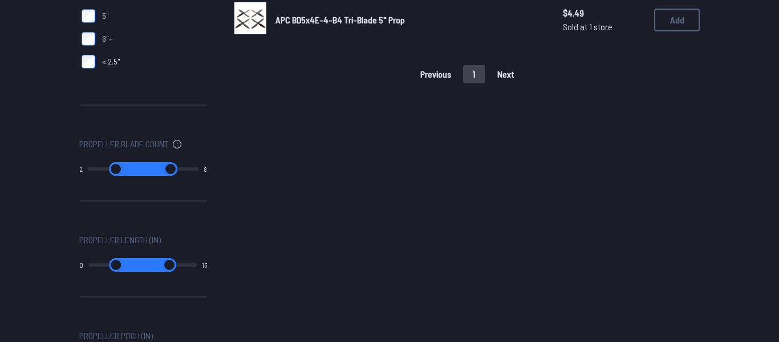
scroll to position [374, 0]
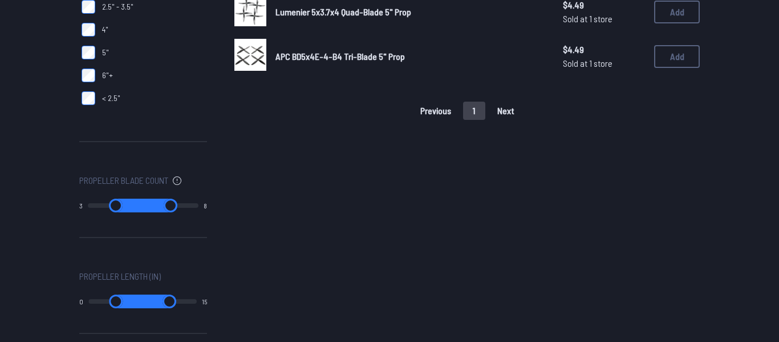
drag, startPoint x: 97, startPoint y: 205, endPoint x: 107, endPoint y: 206, distance: 9.8
type input "*"
click at [107, 206] on input "range" at bounding box center [116, 205] width 56 height 14
type input "*"
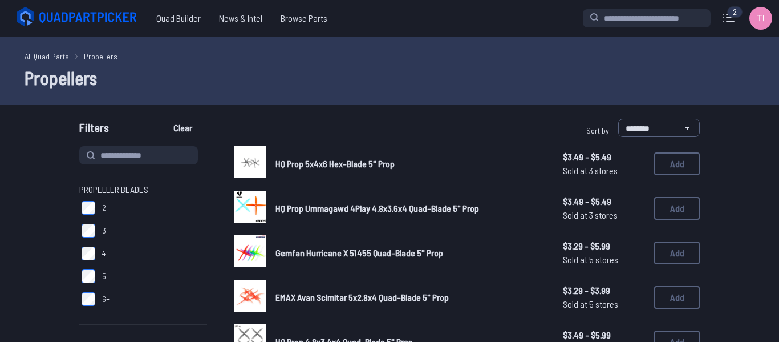
type input "*"
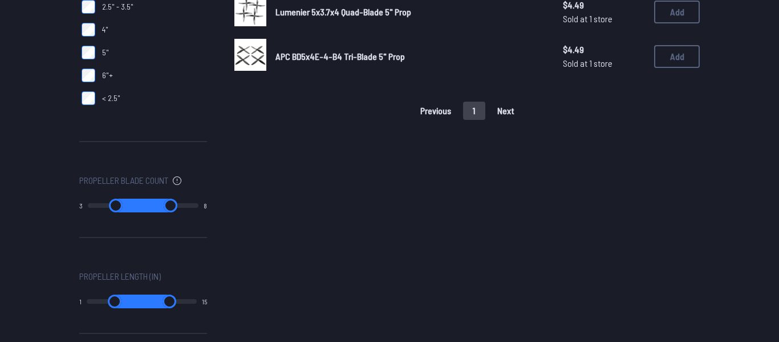
type input "*"
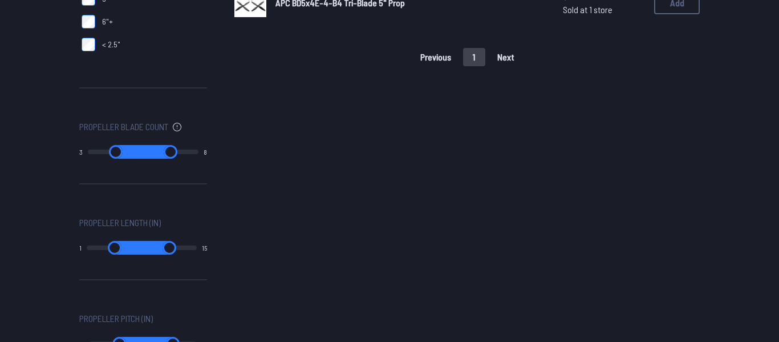
scroll to position [468, 0]
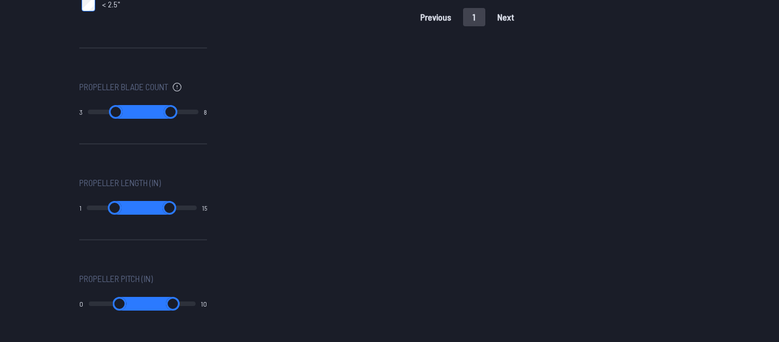
type input "*"
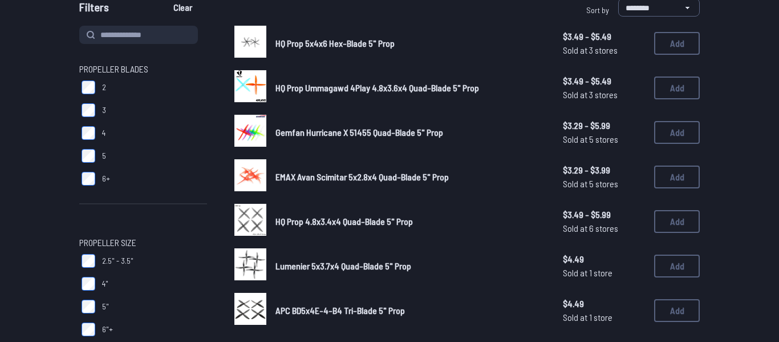
scroll to position [94, 0]
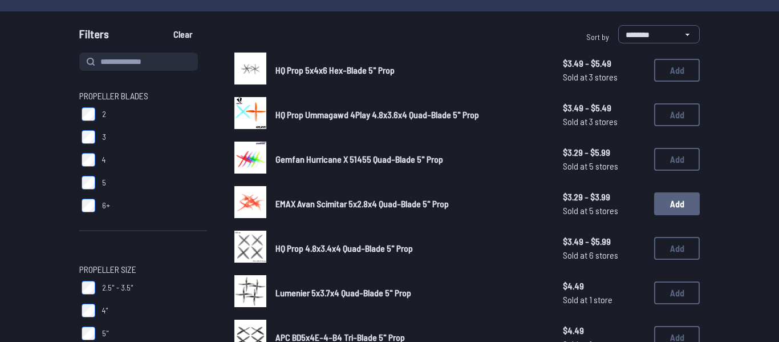
click at [680, 208] on button "Add" at bounding box center [677, 203] width 46 height 23
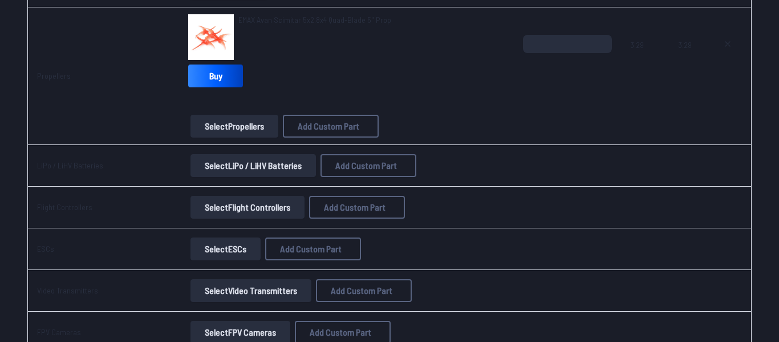
scroll to position [468, 0]
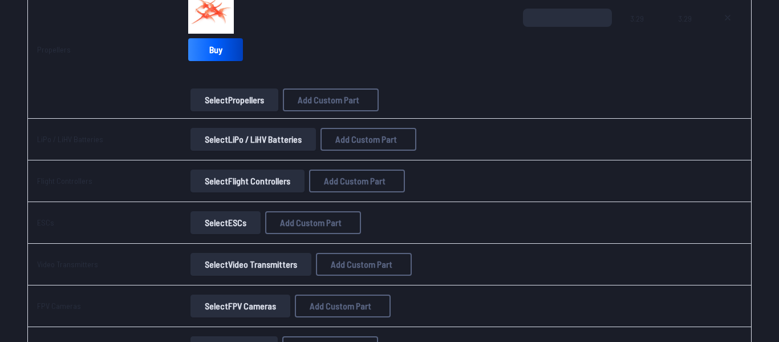
click at [244, 139] on button "Select LiPo / LiHV Batteries" at bounding box center [252, 139] width 125 height 23
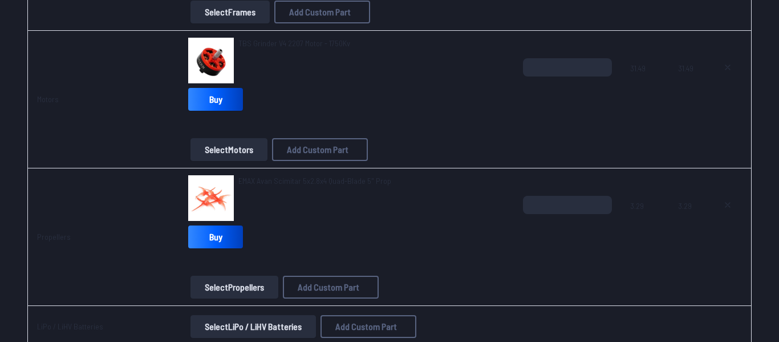
scroll to position [187, 0]
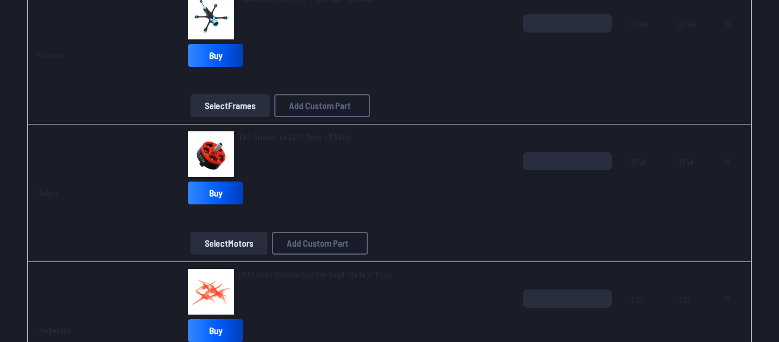
click at [250, 135] on span "TBS Grinder V4 2207 Motor - 1750Kv" at bounding box center [294, 137] width 112 height 10
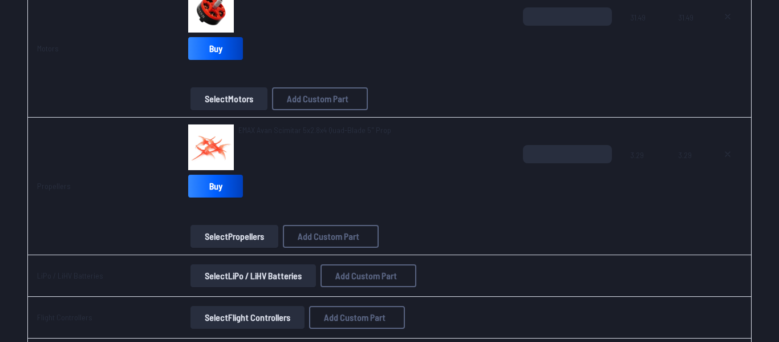
scroll to position [374, 0]
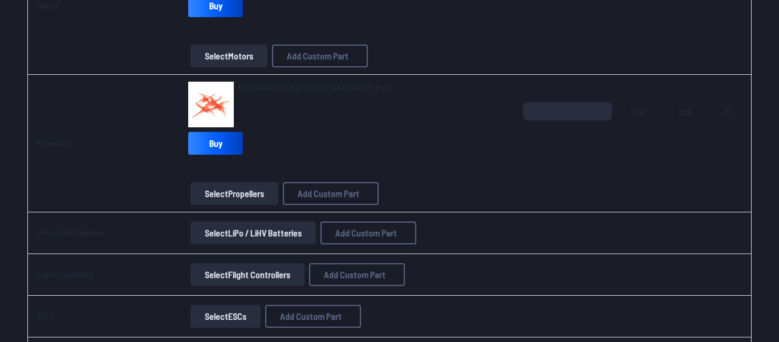
click at [222, 229] on button "Select LiPo / LiHV Batteries" at bounding box center [252, 232] width 125 height 23
click at [216, 233] on button "Select LiPo / LiHV Batteries" at bounding box center [252, 232] width 125 height 23
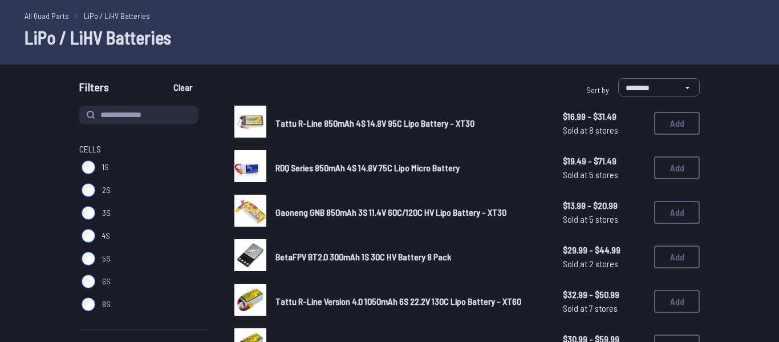
scroll to position [94, 0]
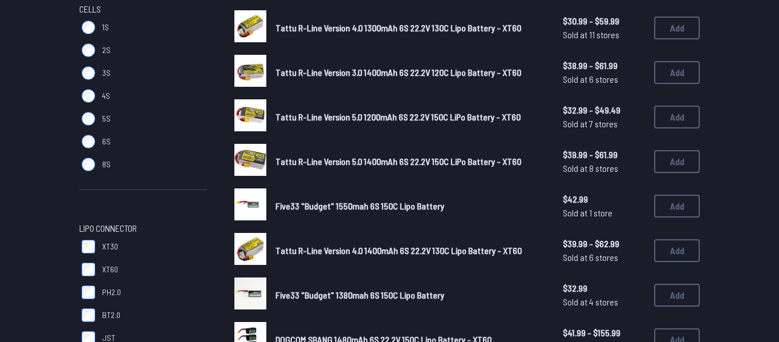
scroll to position [187, 0]
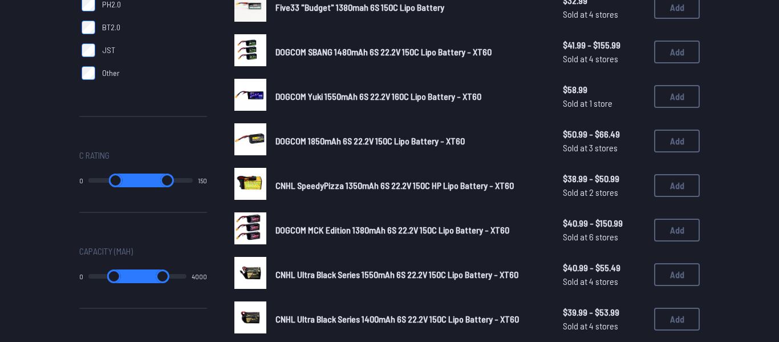
scroll to position [561, 0]
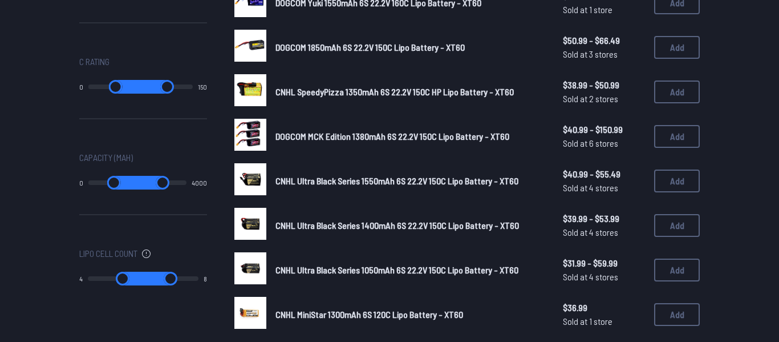
drag, startPoint x: 94, startPoint y: 275, endPoint x: 139, endPoint y: 280, distance: 45.3
type input "*"
click at [139, 280] on input "range" at bounding box center [116, 278] width 56 height 14
drag, startPoint x: 139, startPoint y: 280, endPoint x: 185, endPoint y: 278, distance: 46.8
click at [144, 279] on input "range" at bounding box center [116, 278] width 56 height 14
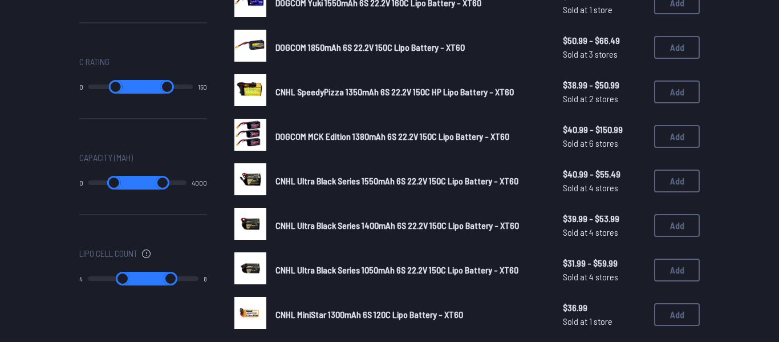
type input "*"
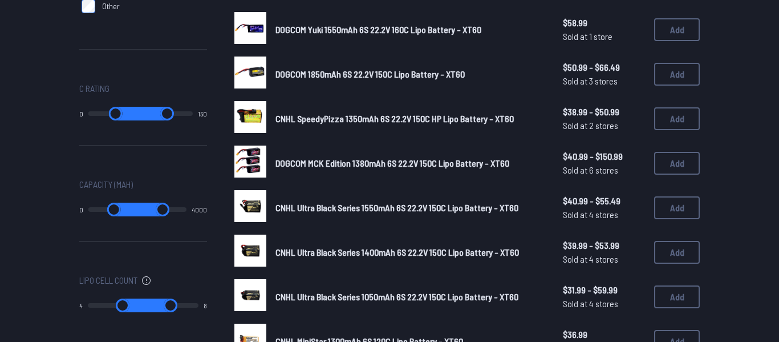
scroll to position [561, 0]
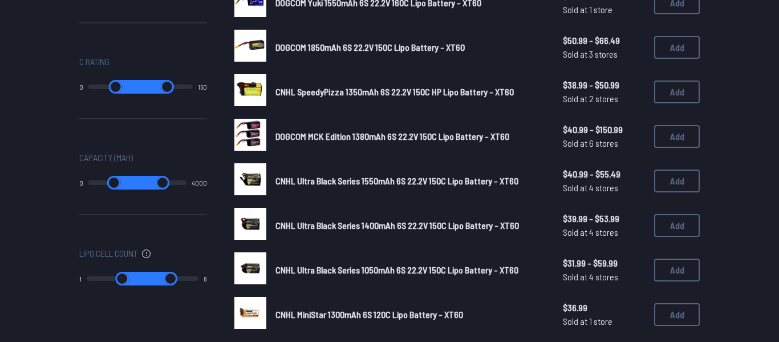
type input "*"
drag, startPoint x: 137, startPoint y: 275, endPoint x: 237, endPoint y: 282, distance: 99.4
click at [144, 282] on input "range" at bounding box center [116, 278] width 56 height 14
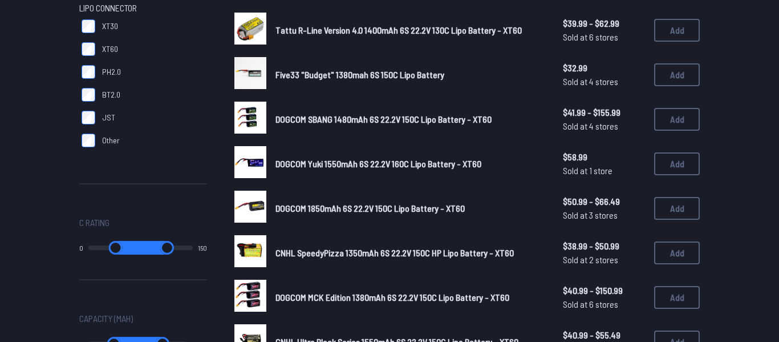
scroll to position [374, 0]
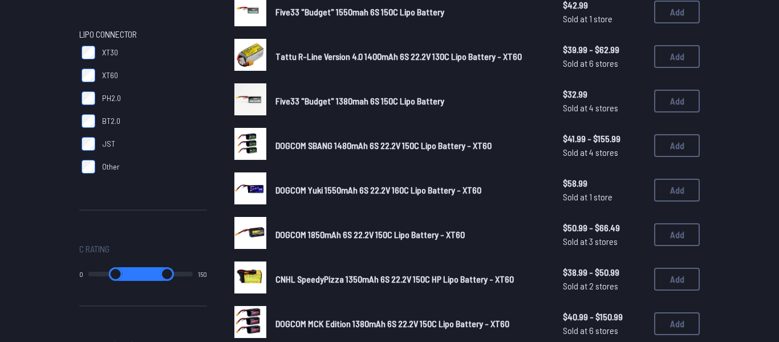
click at [188, 160] on div "Cells 1S 2S 3S 4S 5S 6S 8S LiPo Connector XT30 XT60 PH2.0 BT2.0 JST Other C Rat…" at bounding box center [389, 235] width 620 height 926
click at [141, 152] on label "JST" at bounding box center [143, 143] width 128 height 23
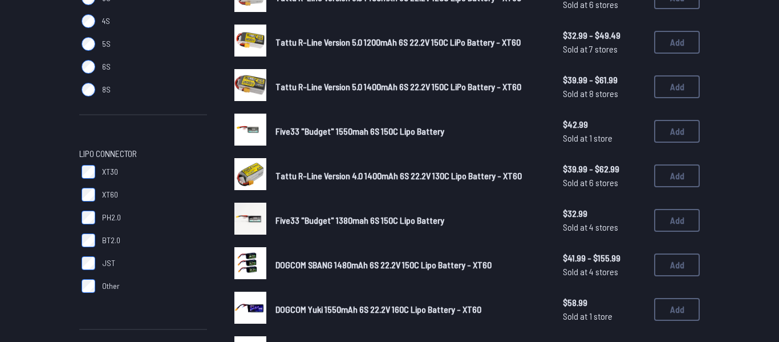
scroll to position [281, 0]
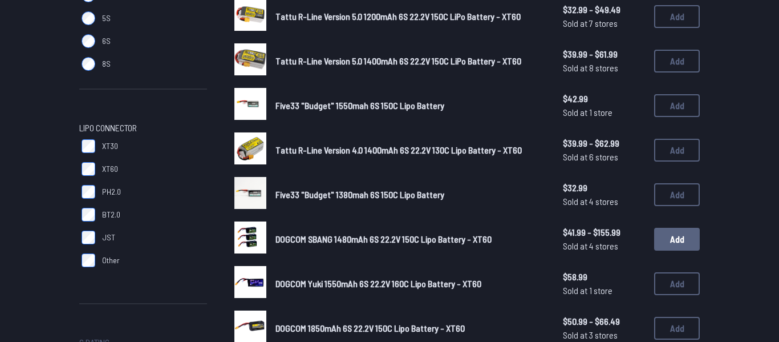
click at [679, 241] on button "Add" at bounding box center [677, 238] width 46 height 23
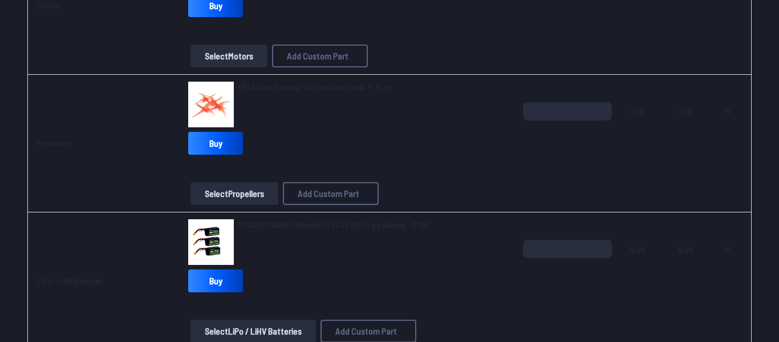
scroll to position [94, 0]
